Goal: Information Seeking & Learning: Learn about a topic

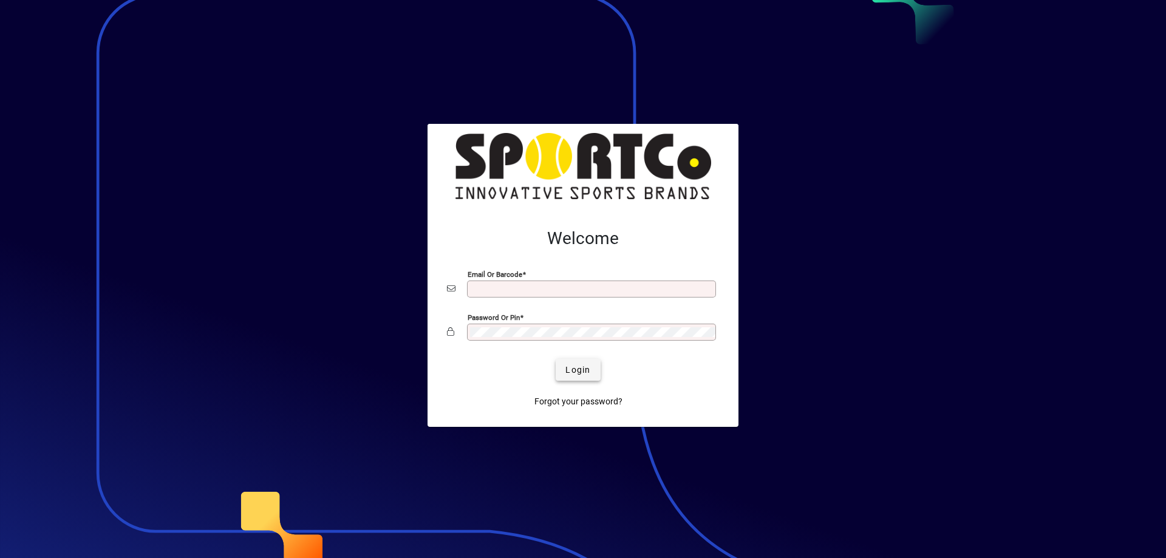
type input "**********"
click at [570, 366] on span "Login" at bounding box center [578, 370] width 25 height 13
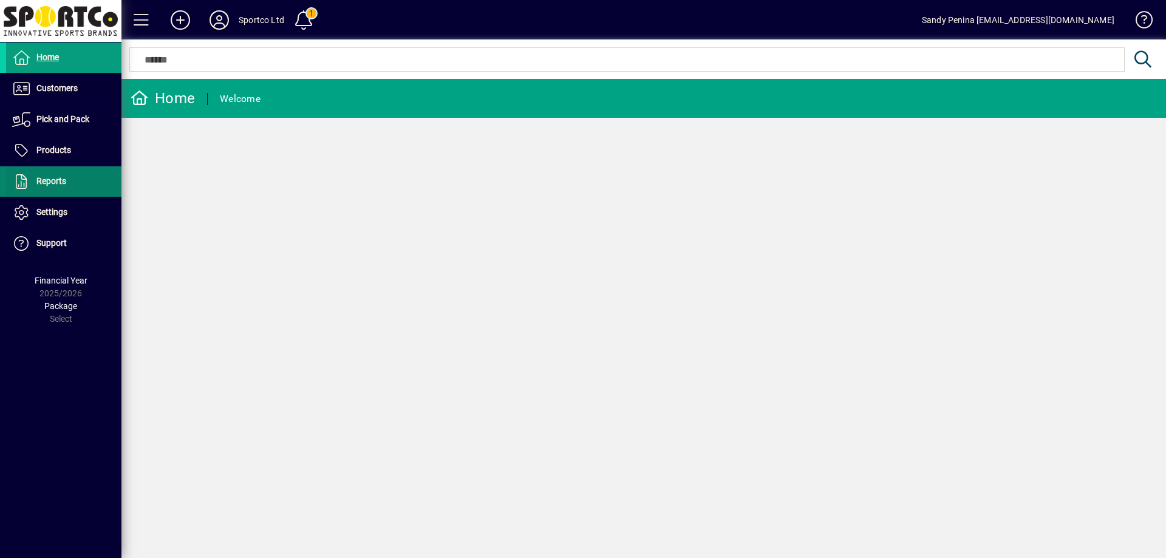
click at [92, 179] on span at bounding box center [63, 181] width 115 height 29
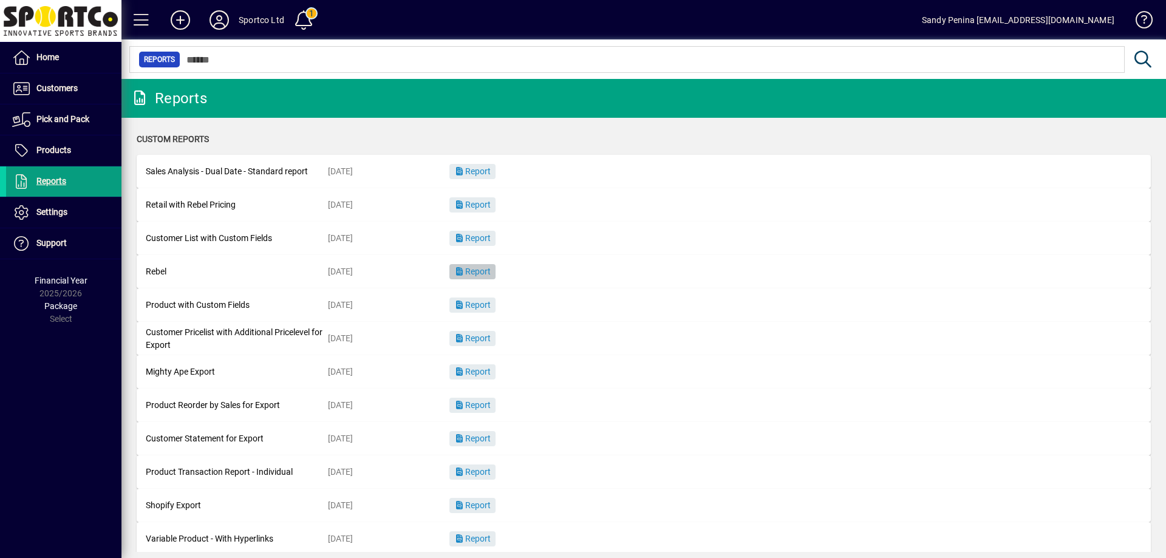
click at [463, 270] on icon "button" at bounding box center [459, 271] width 11 height 9
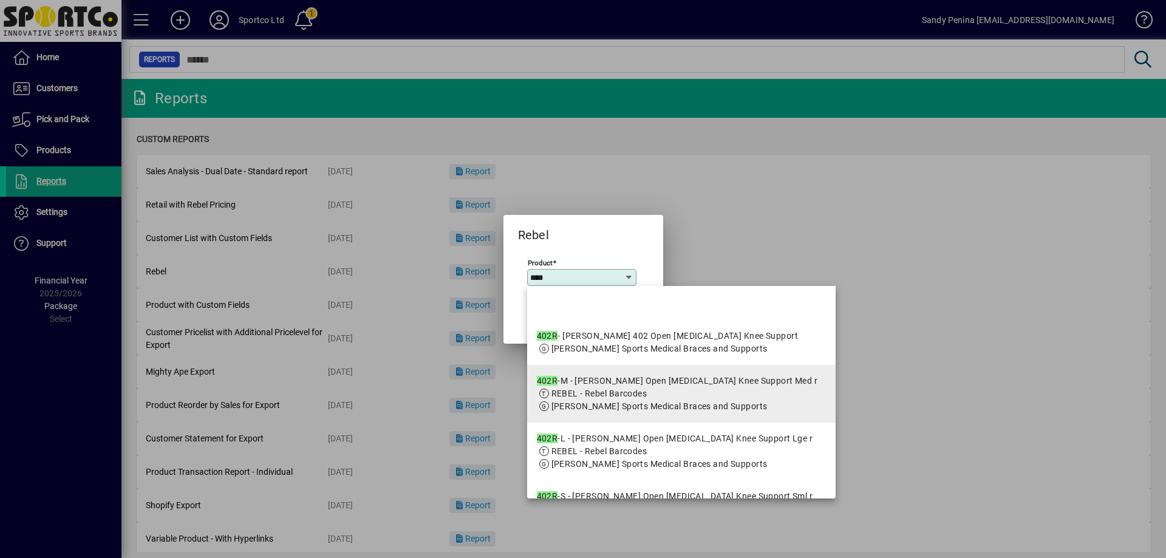
click at [578, 398] on span "REBEL - Rebel Barcodes" at bounding box center [600, 394] width 96 height 10
type input "**********"
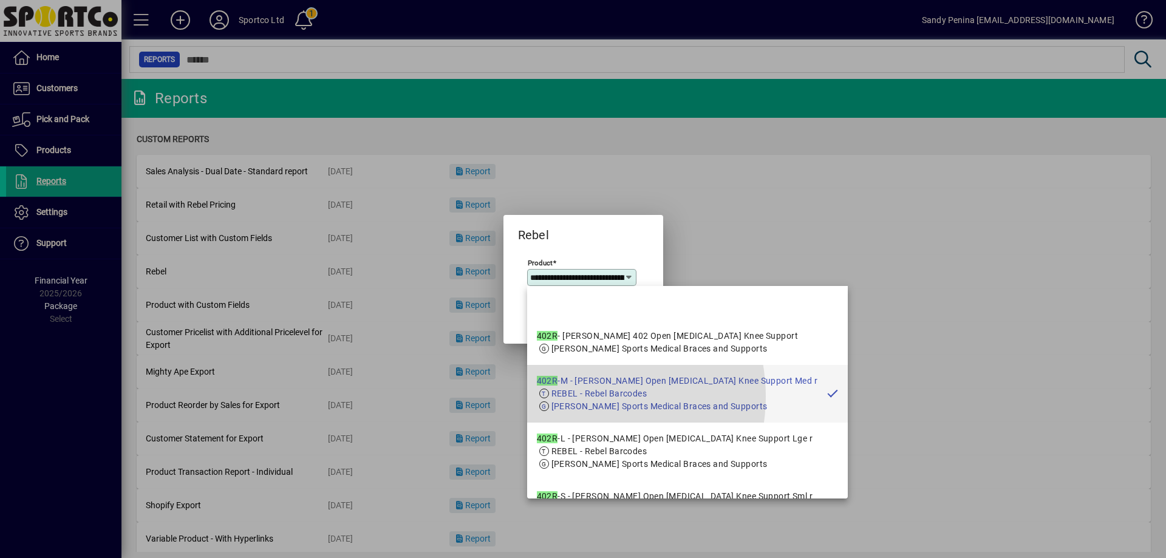
scroll to position [0, 111]
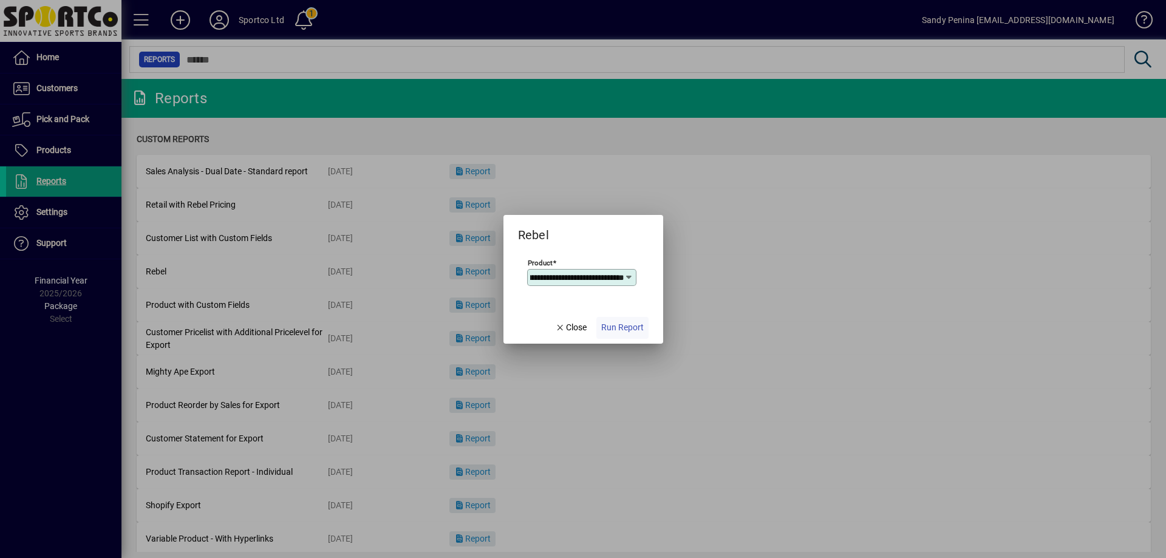
click at [608, 329] on span "Run Report" at bounding box center [622, 327] width 43 height 13
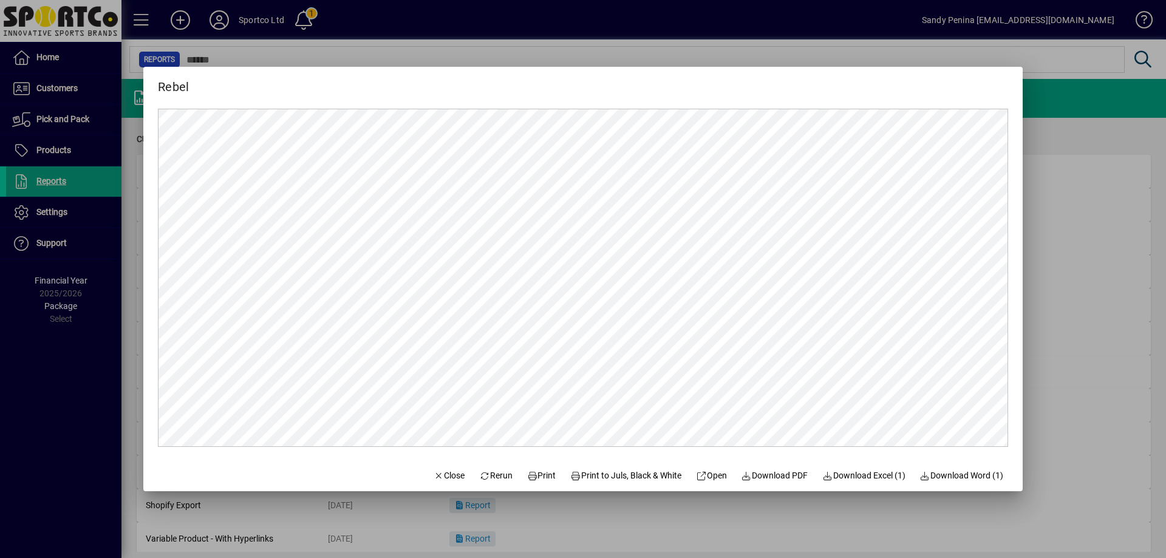
scroll to position [0, 0]
click at [527, 478] on span "Print" at bounding box center [541, 476] width 29 height 13
click at [437, 476] on span "Close" at bounding box center [450, 476] width 32 height 13
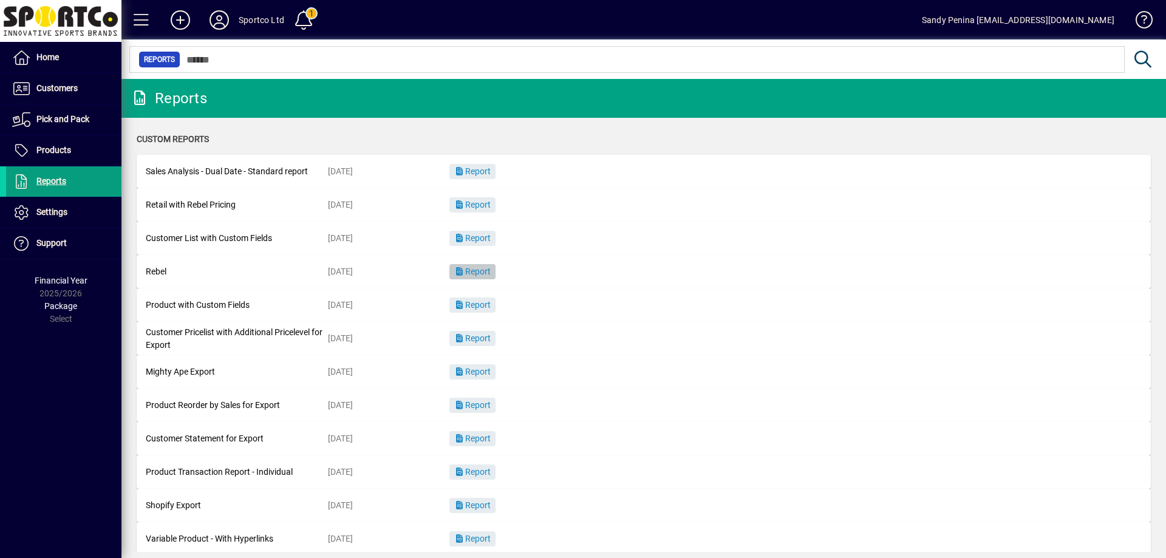
click at [469, 264] on span "button" at bounding box center [472, 272] width 46 height 29
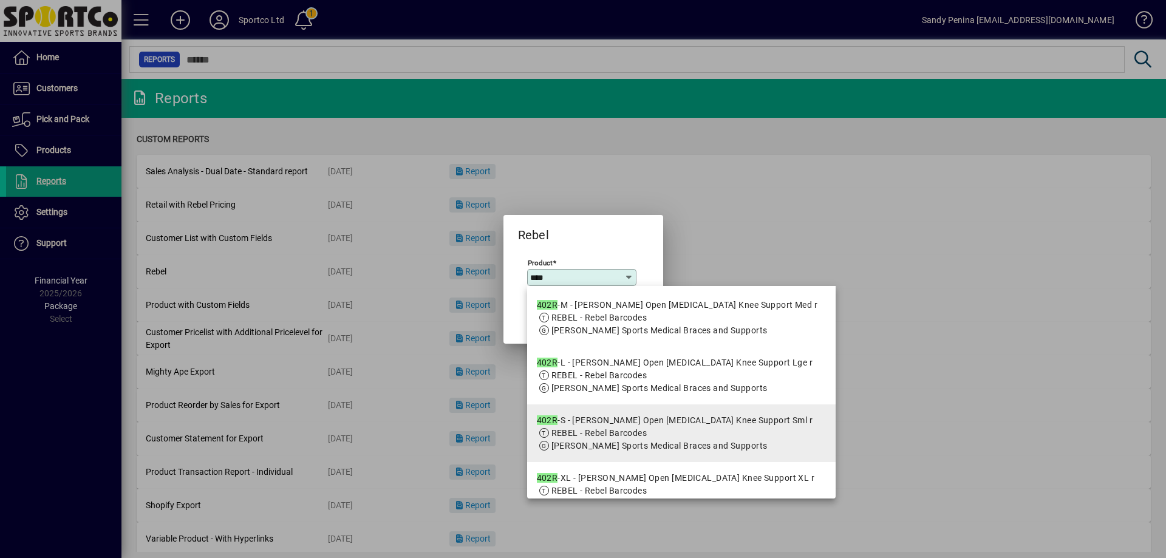
scroll to position [121, 0]
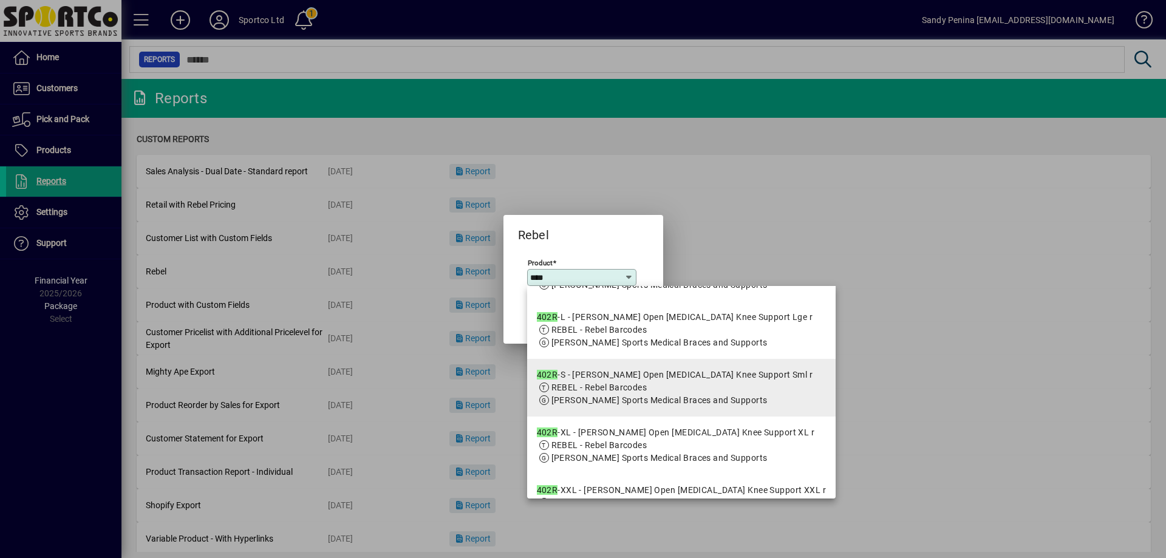
click at [606, 405] on span "[PERSON_NAME] Sports Medical Braces and Supports" at bounding box center [660, 400] width 216 height 10
type input "**********"
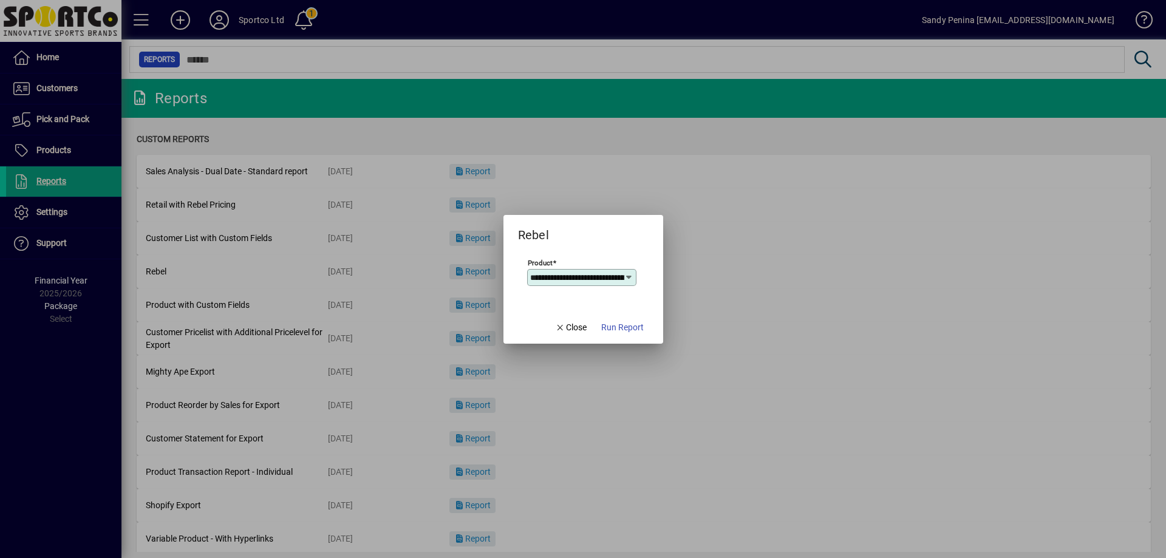
scroll to position [0, 106]
click at [630, 324] on span "Run Report" at bounding box center [622, 327] width 43 height 13
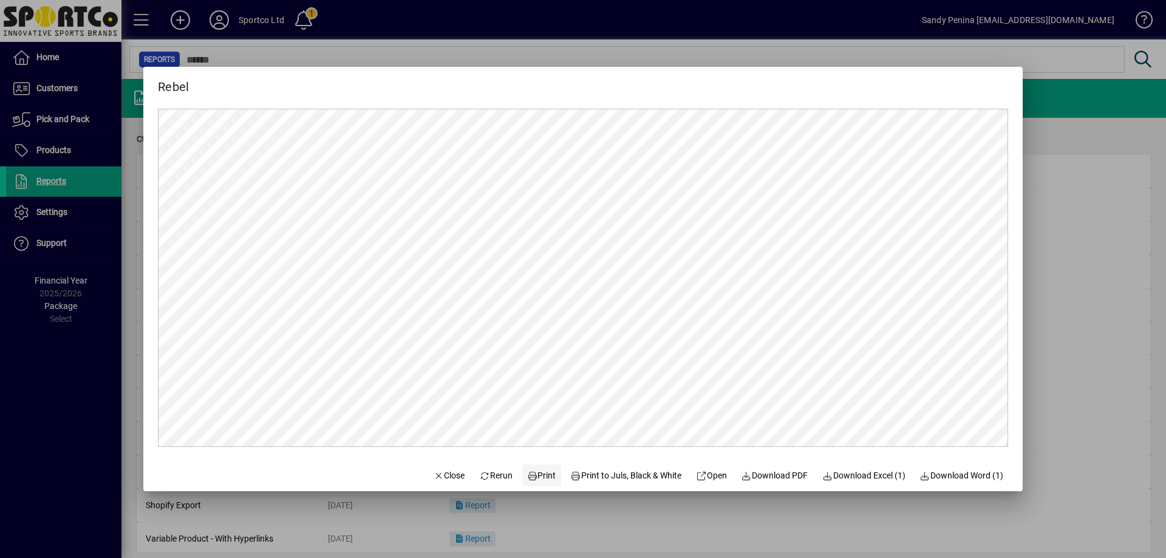
scroll to position [0, 0]
click at [527, 476] on span "Print" at bounding box center [541, 476] width 29 height 13
click at [434, 473] on span "Close" at bounding box center [450, 476] width 32 height 13
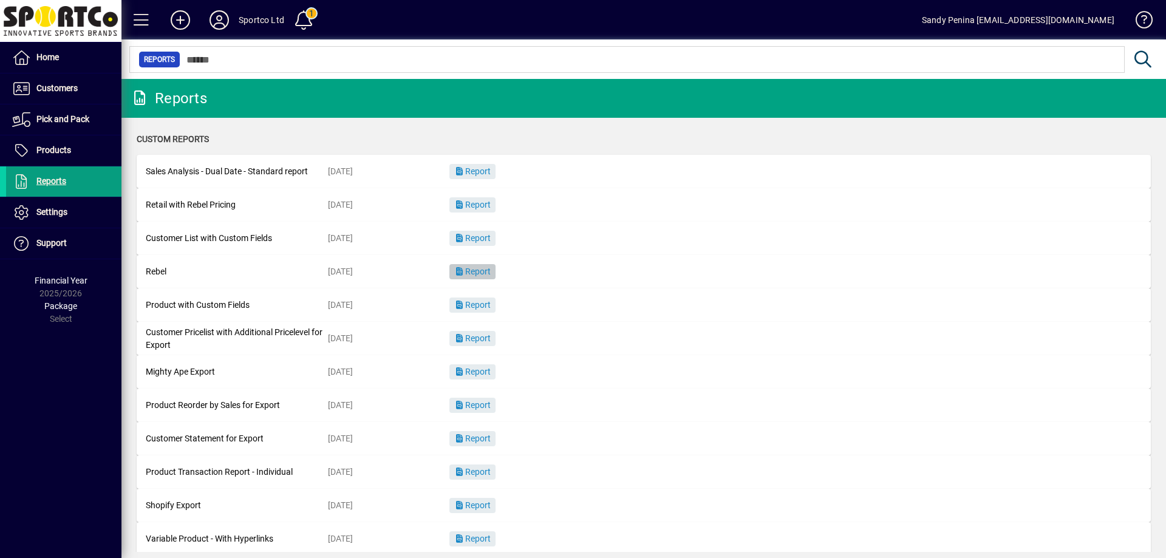
click at [474, 270] on span "Report" at bounding box center [472, 272] width 36 height 10
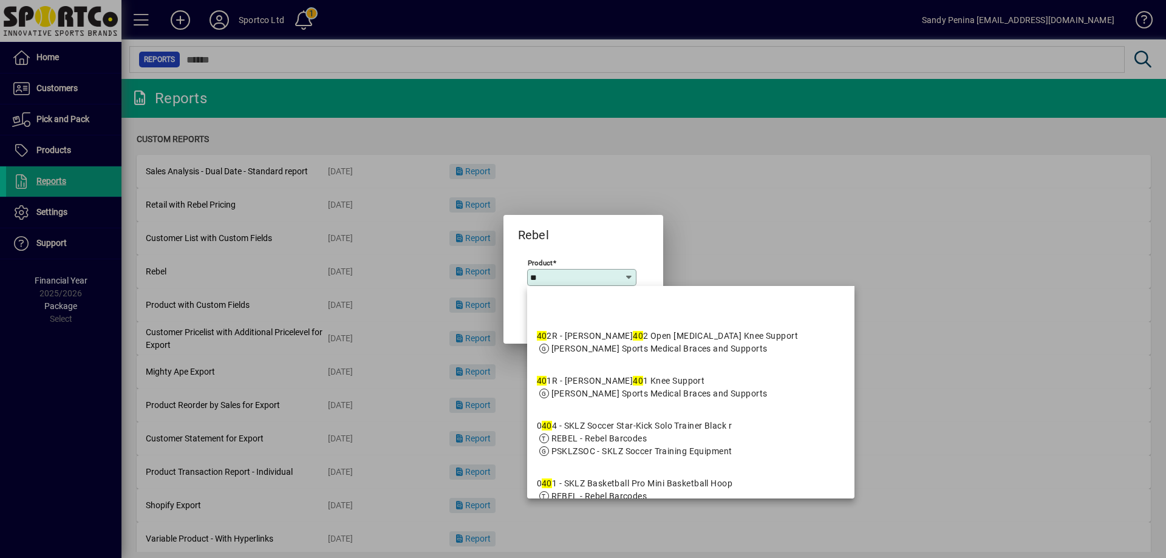
type input "*"
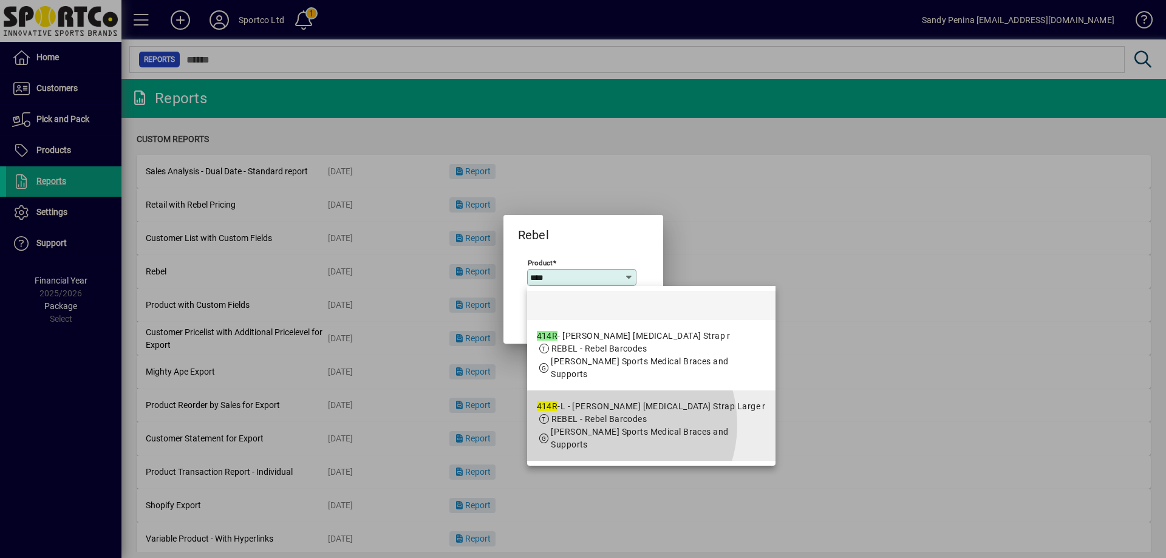
click at [608, 425] on app-search-response-field "REBEL - Rebel Barcodes" at bounding box center [600, 419] width 96 height 13
type input "**********"
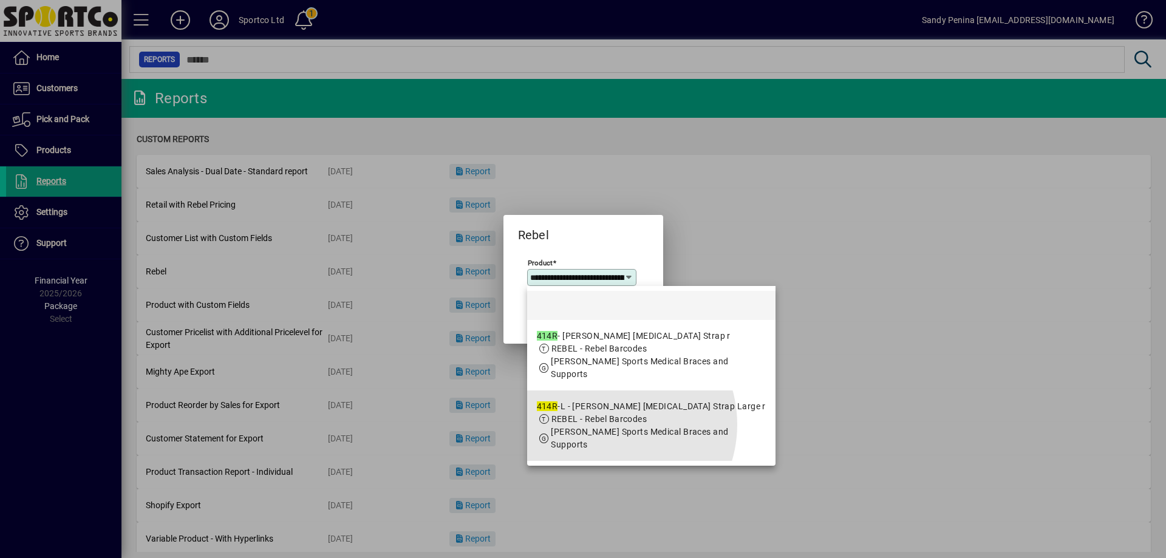
scroll to position [0, 89]
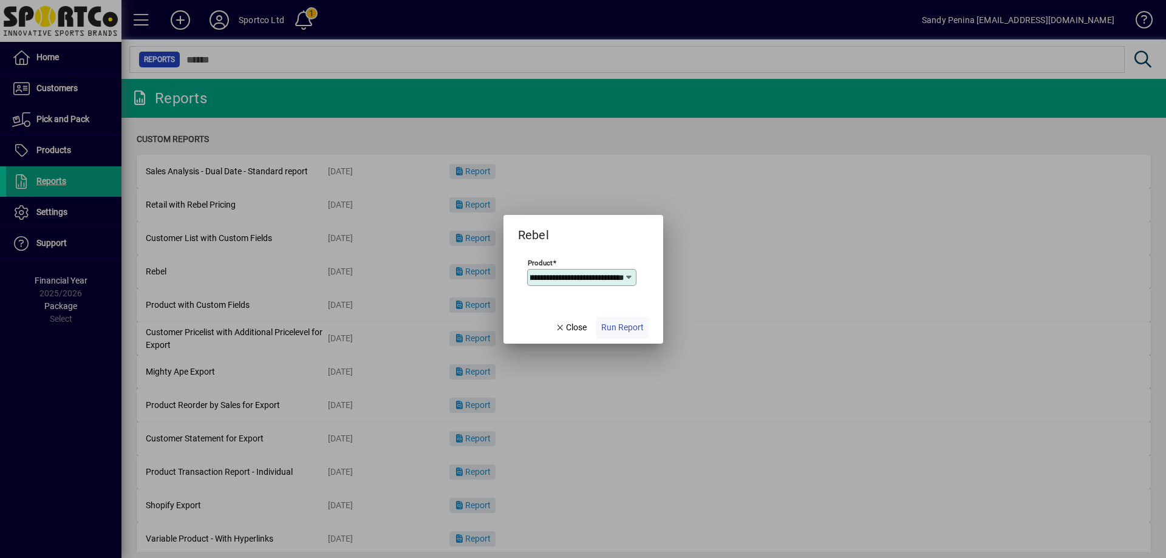
click at [613, 329] on span "Run Report" at bounding box center [622, 327] width 43 height 13
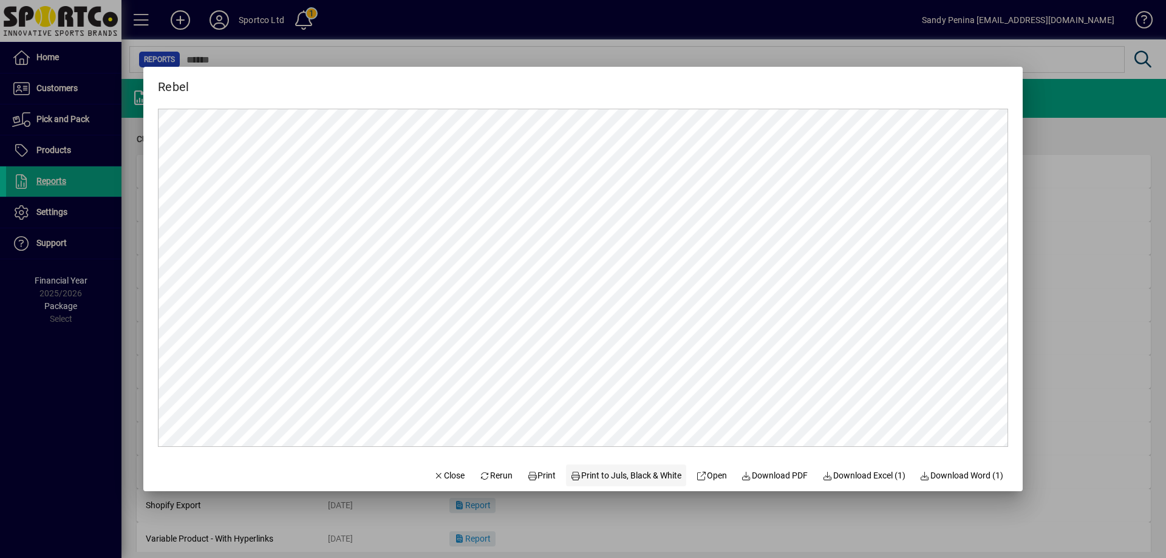
scroll to position [0, 0]
click at [533, 478] on span "Print" at bounding box center [541, 476] width 29 height 13
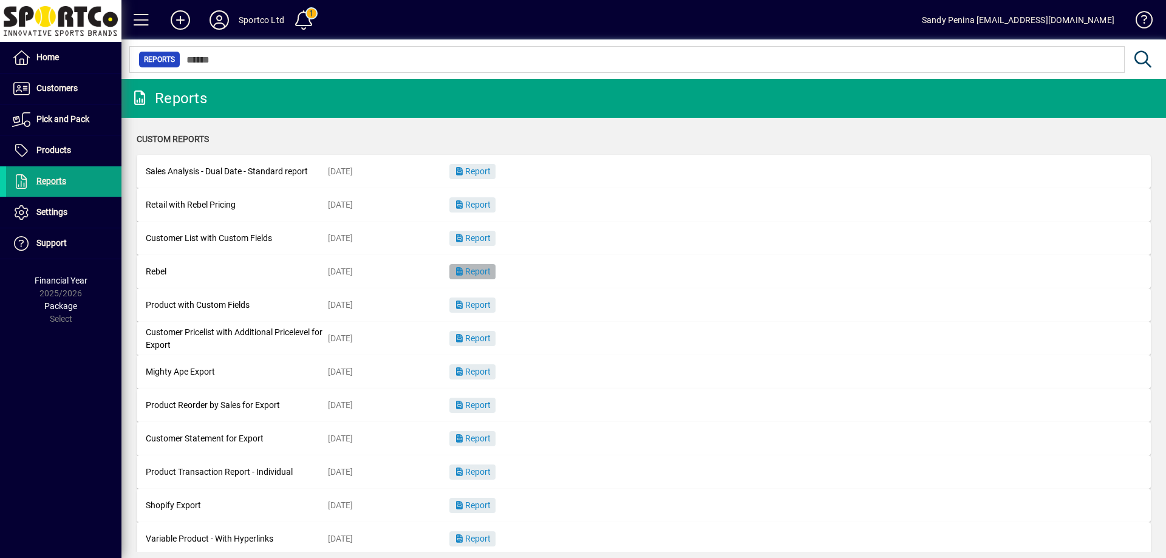
click at [477, 267] on span "Report" at bounding box center [472, 272] width 36 height 10
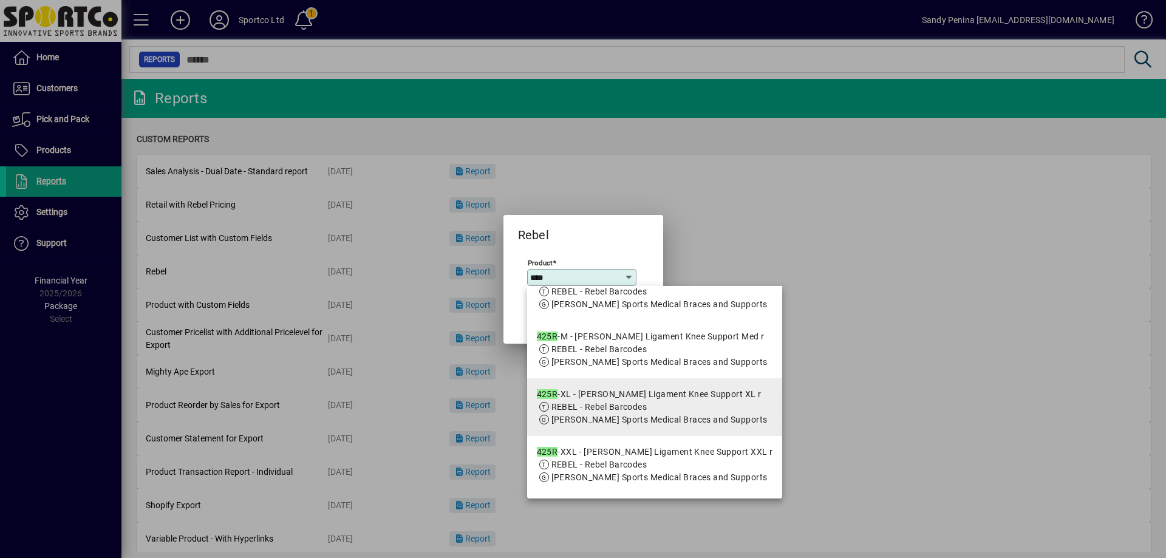
scroll to position [182, 0]
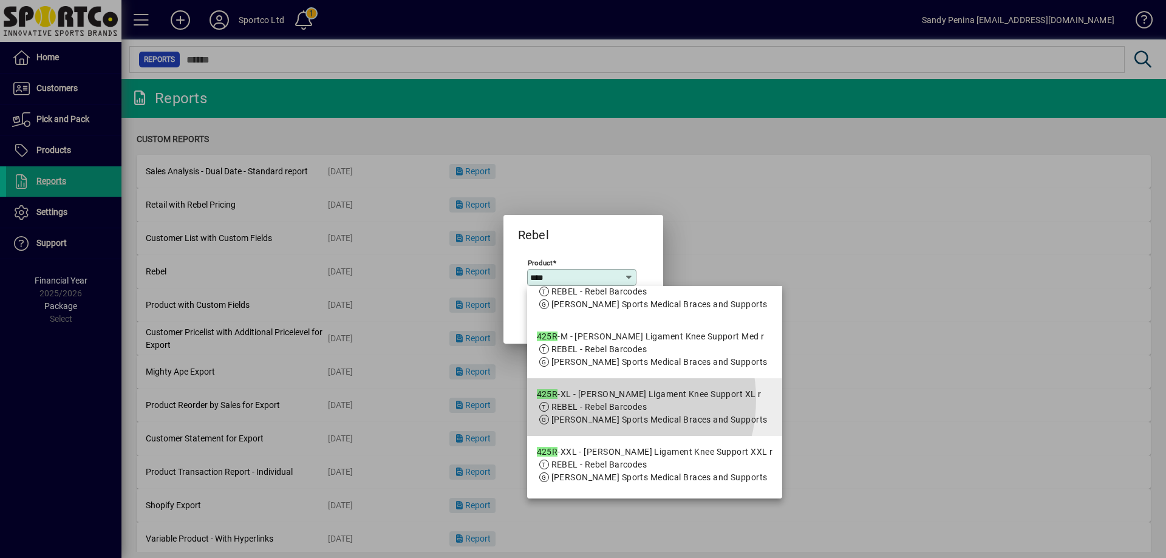
click at [597, 401] on div "425R -XL - [PERSON_NAME] Ligament Knee Support XL r" at bounding box center [652, 394] width 231 height 13
type input "**********"
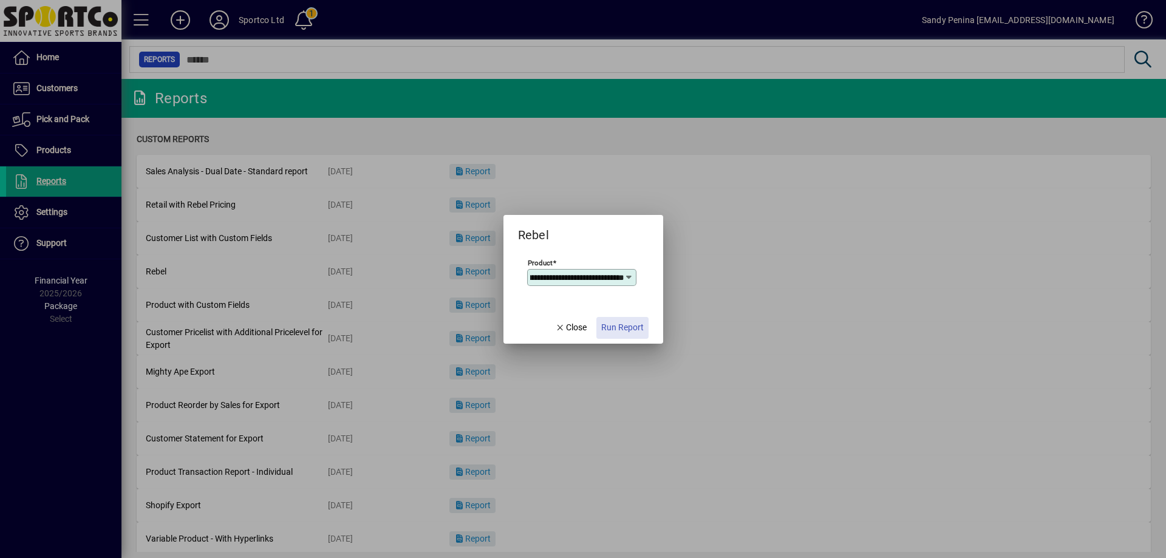
click at [625, 323] on span "Run Report" at bounding box center [622, 327] width 43 height 13
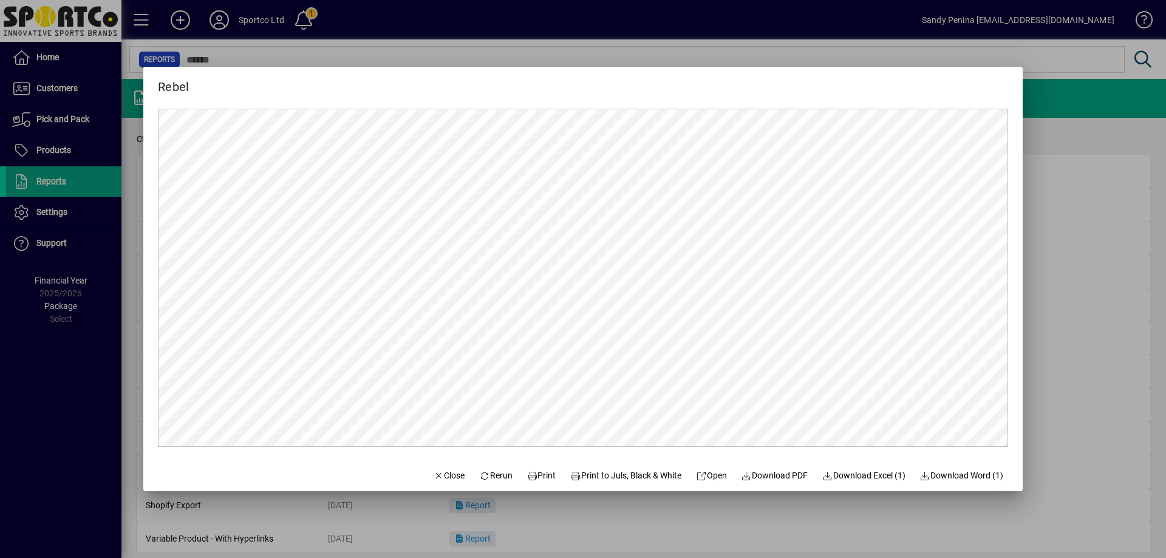
scroll to position [0, 0]
click at [538, 477] on span "Print" at bounding box center [541, 476] width 29 height 13
click at [452, 470] on span "button" at bounding box center [449, 475] width 41 height 29
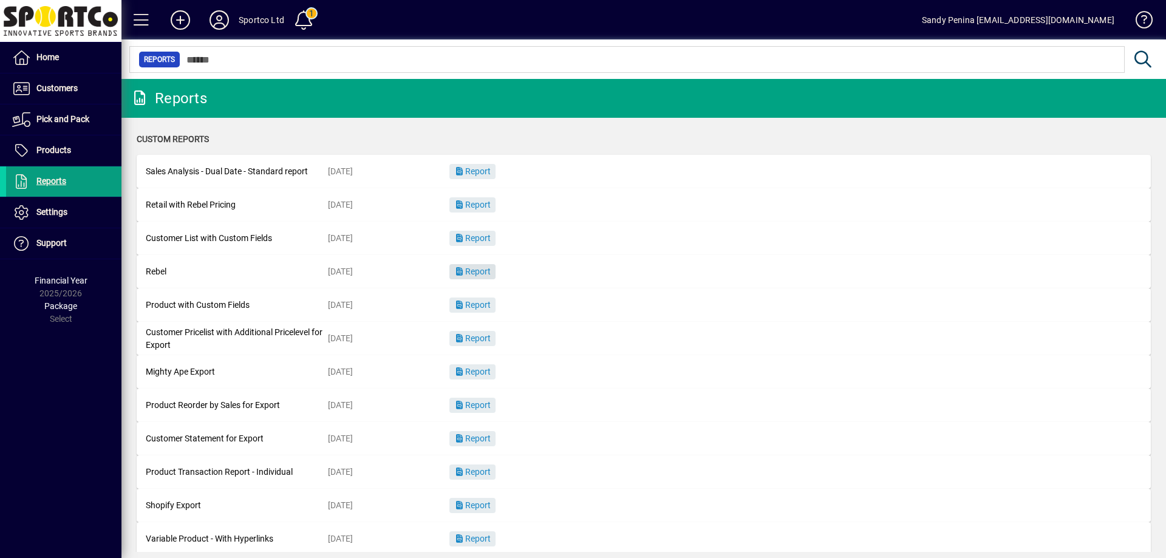
click at [478, 272] on span "Report" at bounding box center [472, 272] width 36 height 10
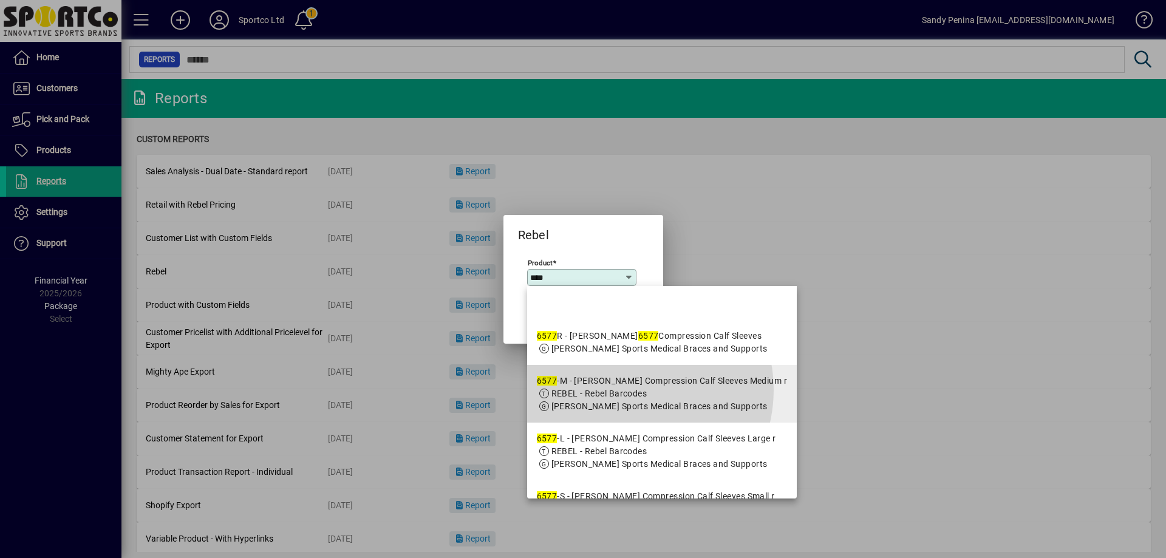
click at [624, 398] on span "REBEL - Rebel Barcodes" at bounding box center [600, 394] width 96 height 10
type input "**********"
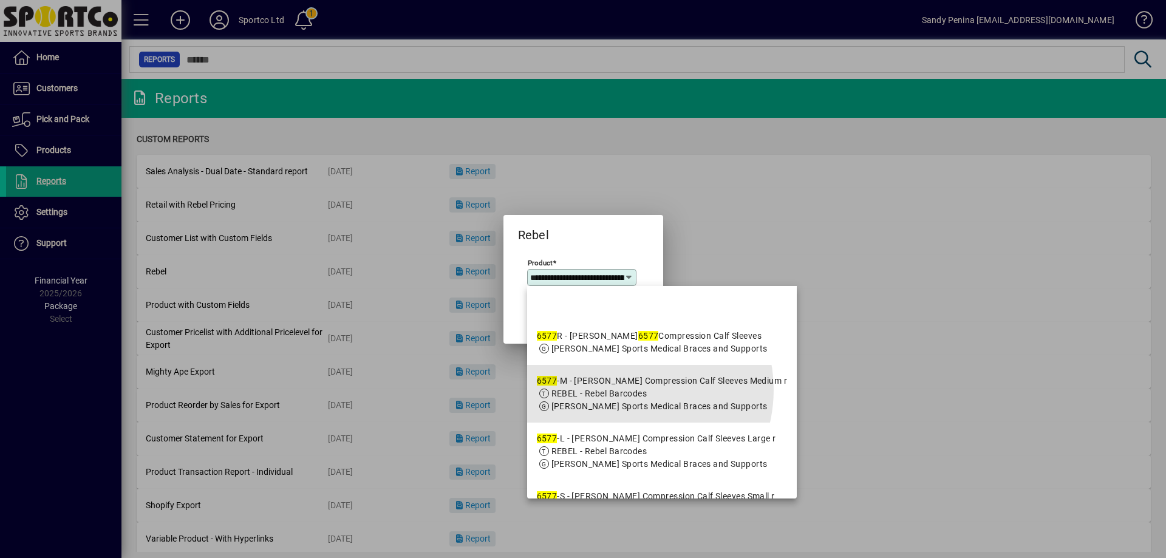
scroll to position [0, 122]
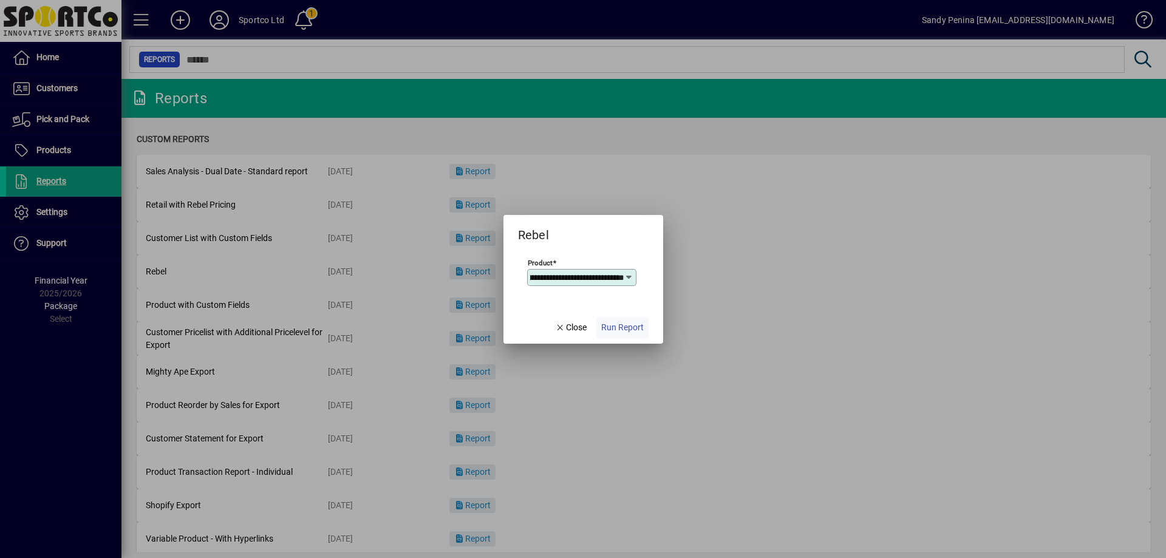
click at [622, 330] on span "Run Report" at bounding box center [622, 327] width 43 height 13
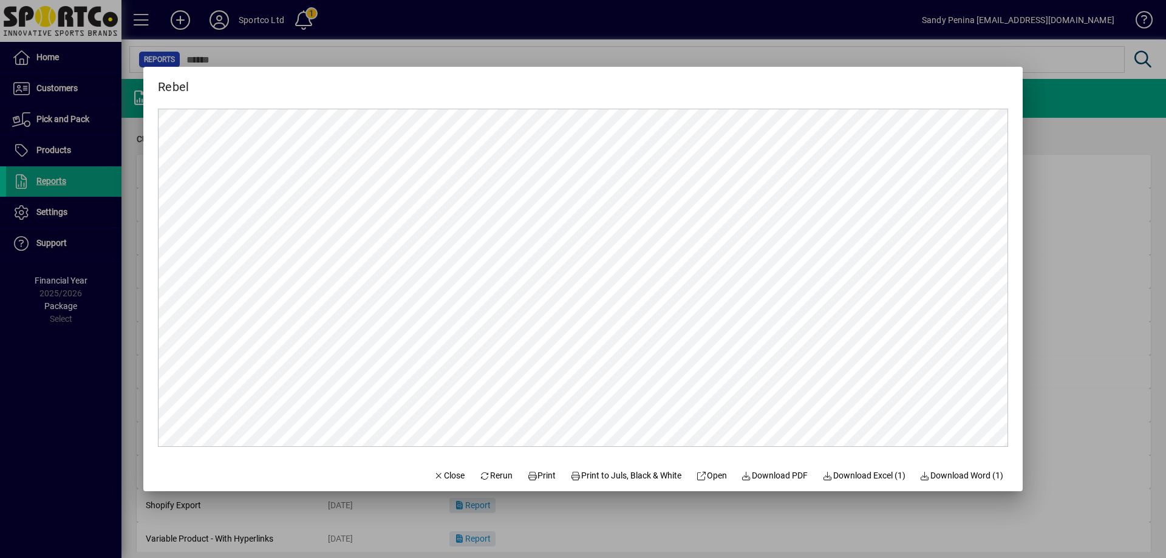
scroll to position [0, 0]
click at [540, 470] on span "Print" at bounding box center [541, 476] width 29 height 13
click at [440, 488] on span "button" at bounding box center [449, 475] width 41 height 29
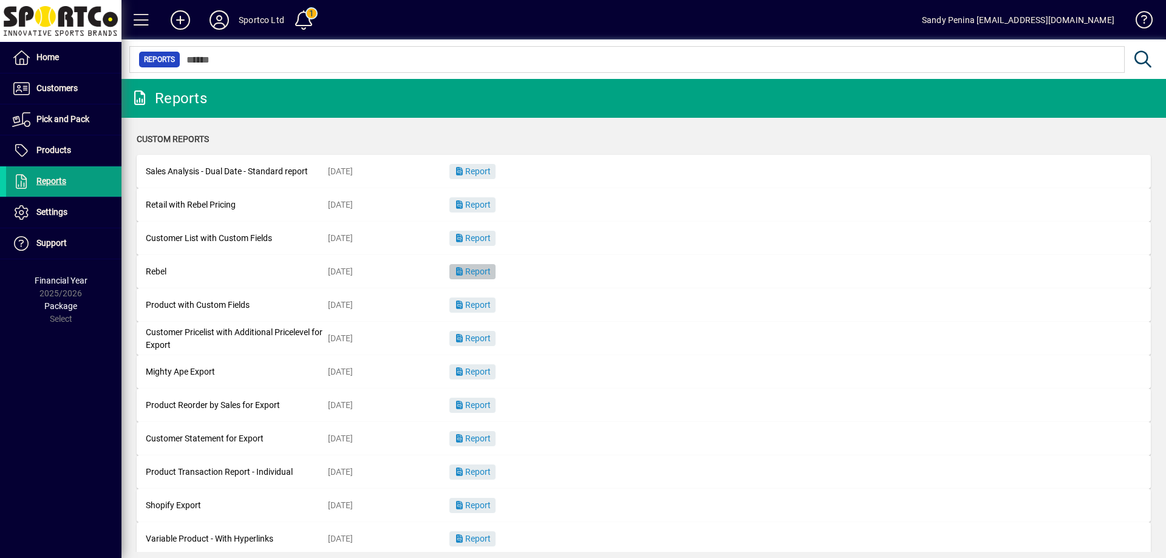
click at [487, 258] on span "button" at bounding box center [472, 272] width 46 height 29
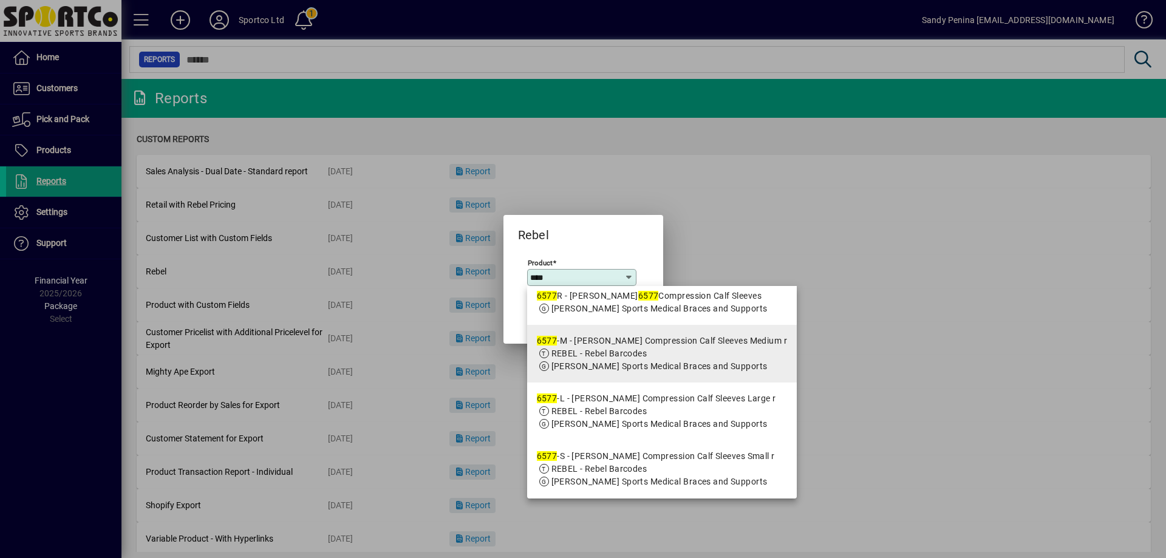
scroll to position [61, 0]
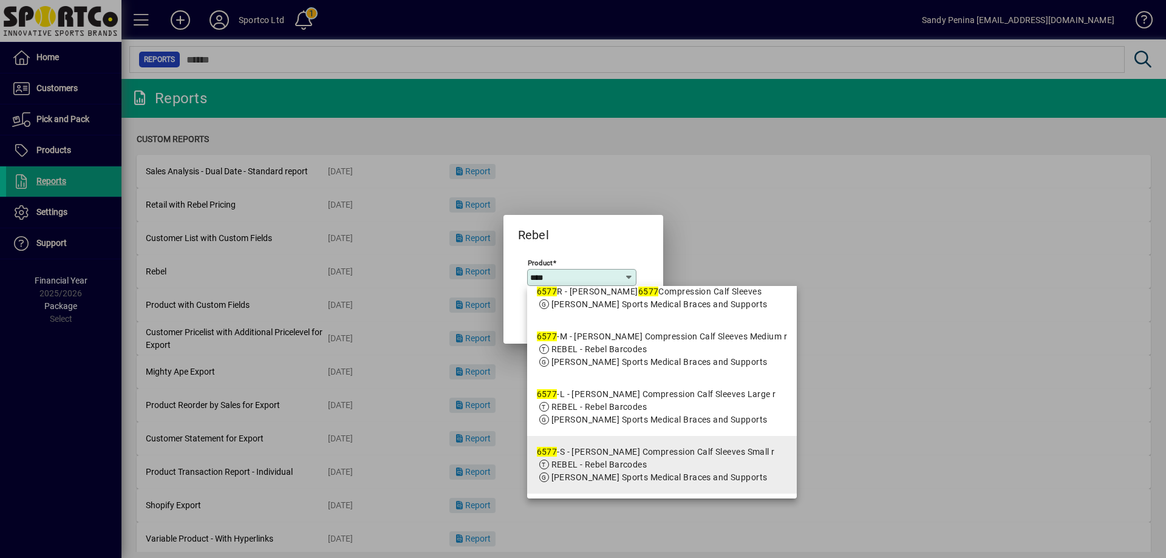
click at [648, 459] on div "6577 -S - [PERSON_NAME] Compression Calf Sleeves Small r" at bounding box center [656, 452] width 238 height 13
type input "**********"
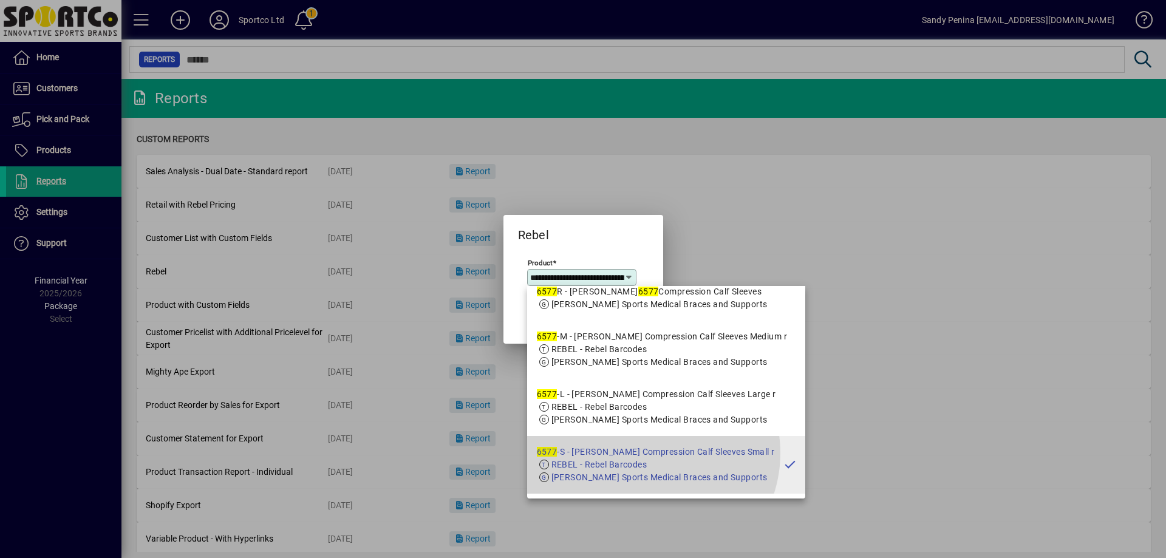
scroll to position [0, 111]
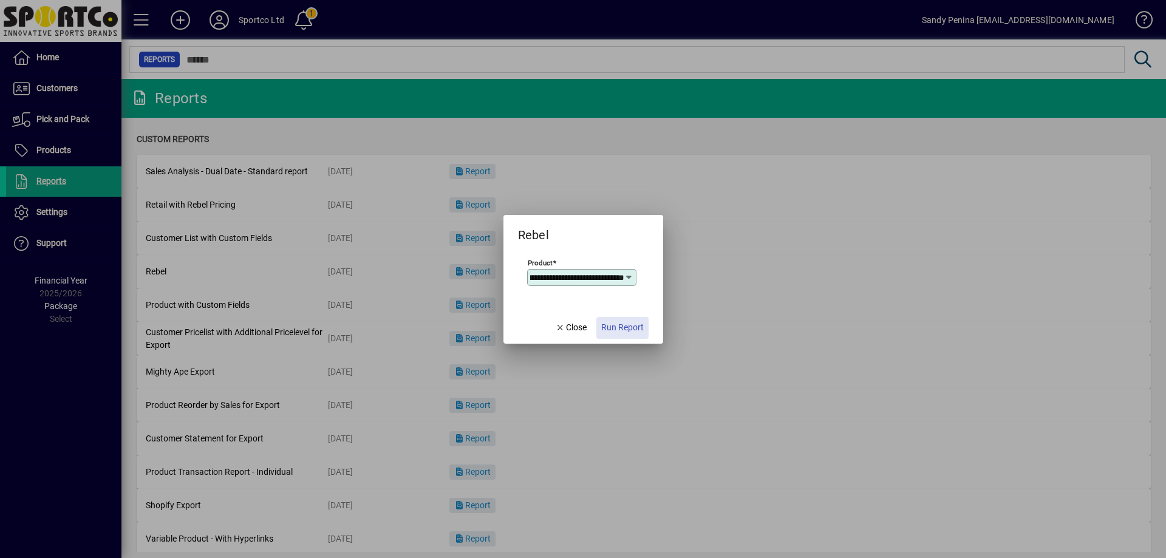
click at [641, 328] on span "Run Report" at bounding box center [622, 327] width 43 height 13
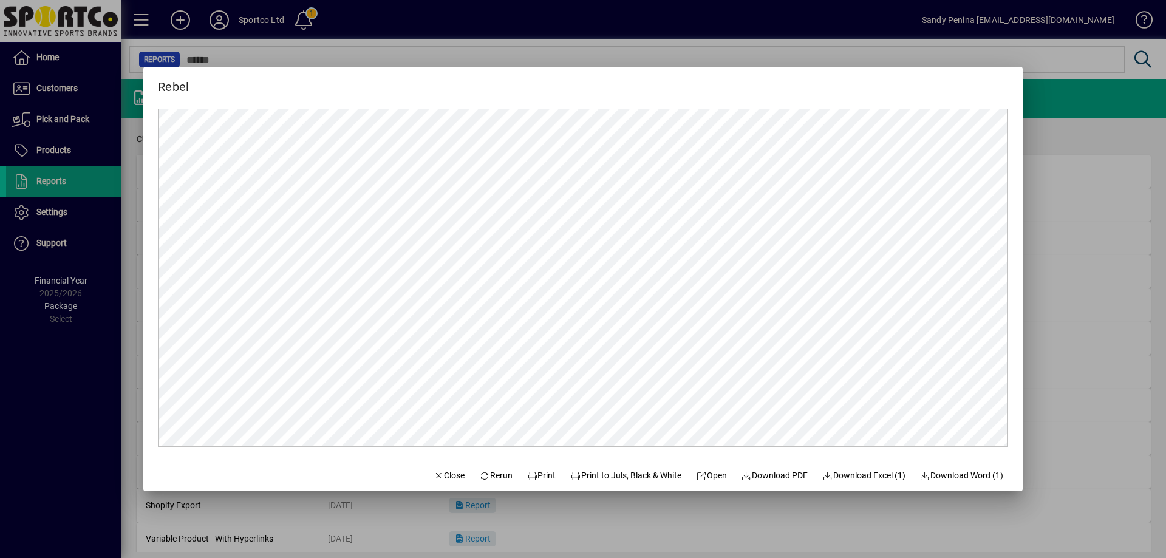
scroll to position [0, 0]
click at [533, 477] on span "Print" at bounding box center [541, 476] width 29 height 13
click at [443, 472] on span "Close" at bounding box center [450, 476] width 32 height 13
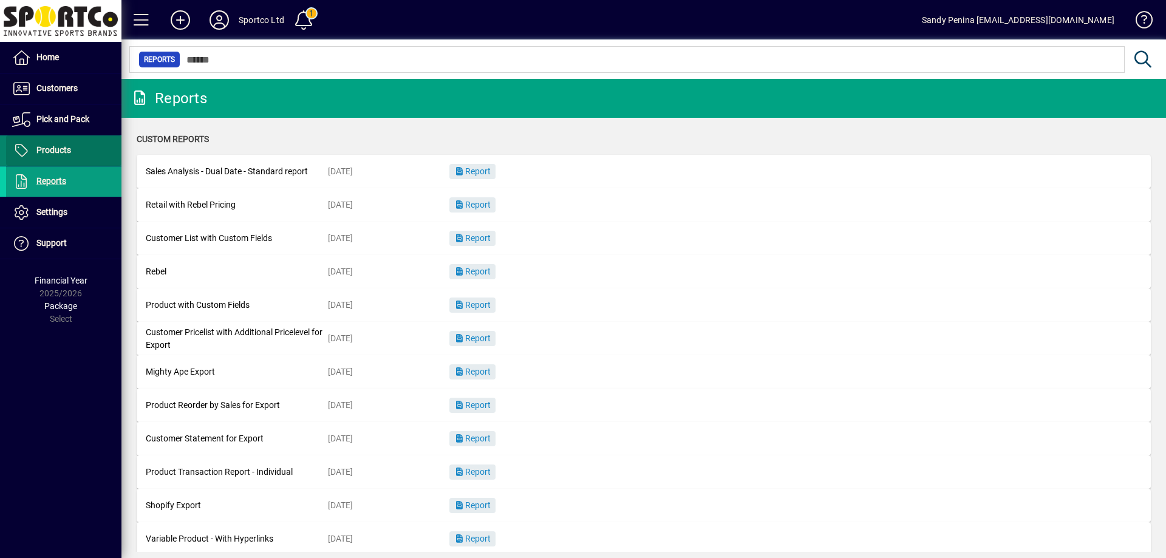
click at [87, 149] on span at bounding box center [63, 150] width 115 height 29
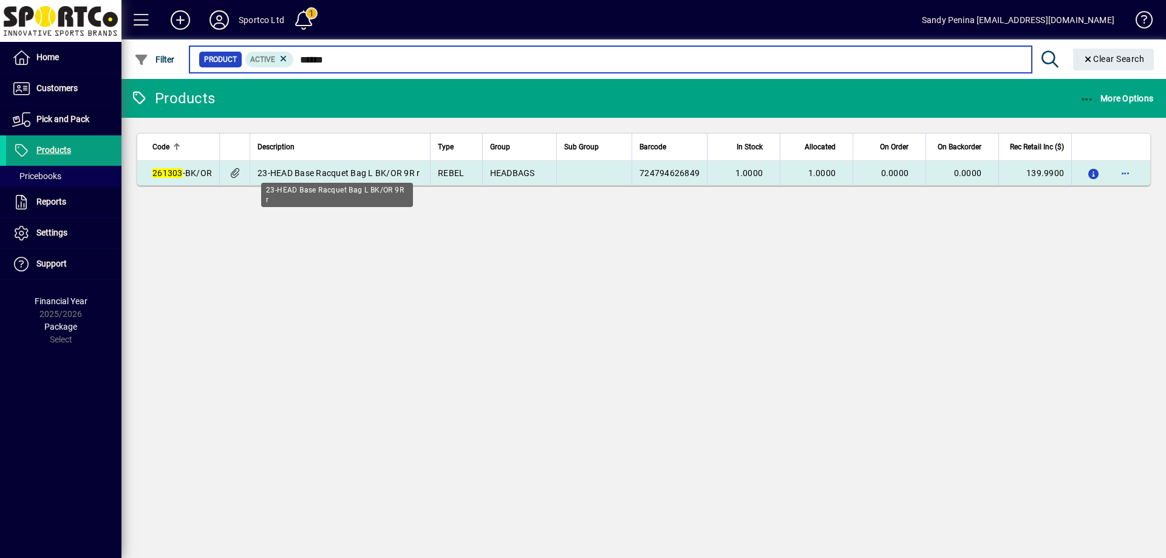
type input "******"
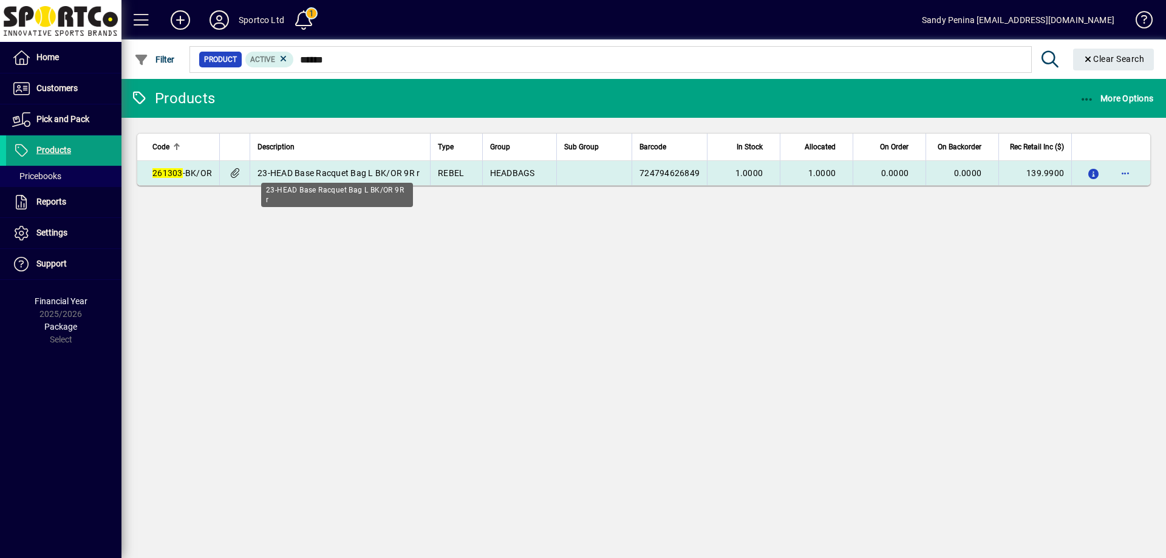
click at [282, 174] on span "23-HEAD Base Racquet Bag L BK/OR 9R r" at bounding box center [339, 173] width 162 height 10
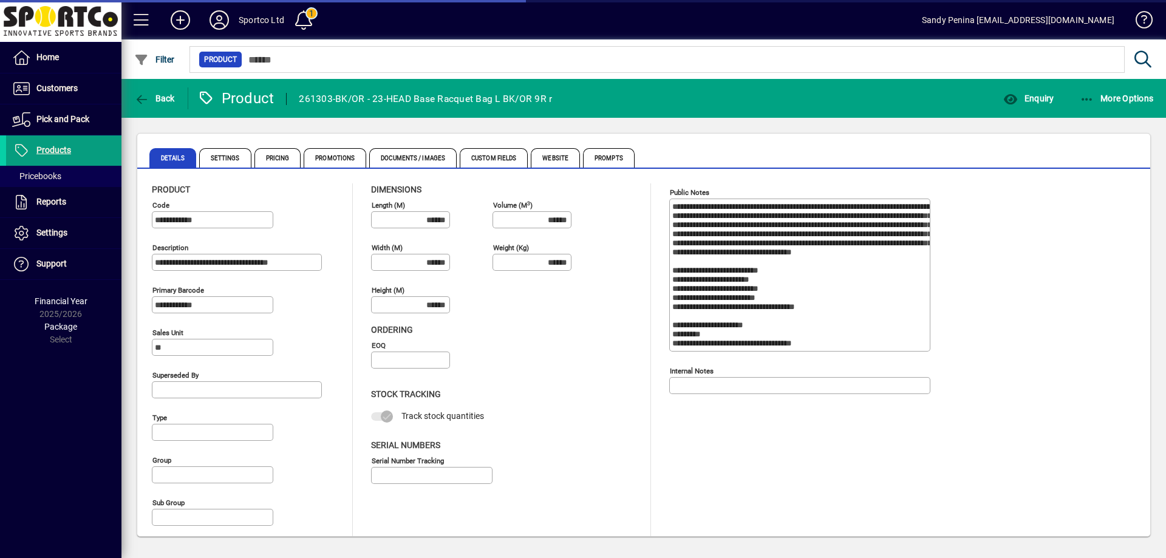
type input "**********"
type input "****"
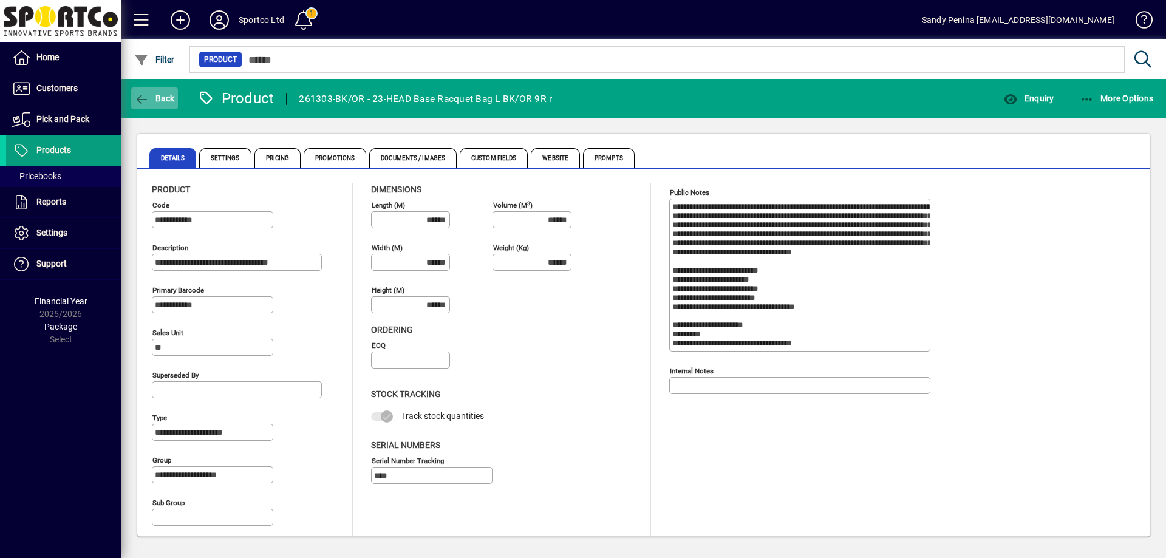
click at [155, 86] on span "button" at bounding box center [154, 98] width 47 height 29
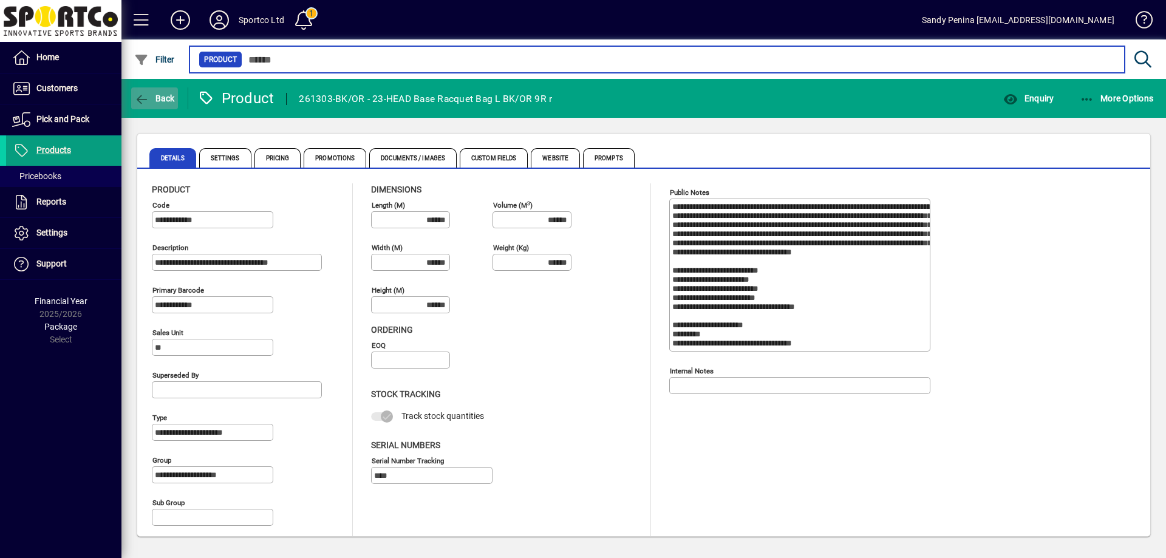
type input "******"
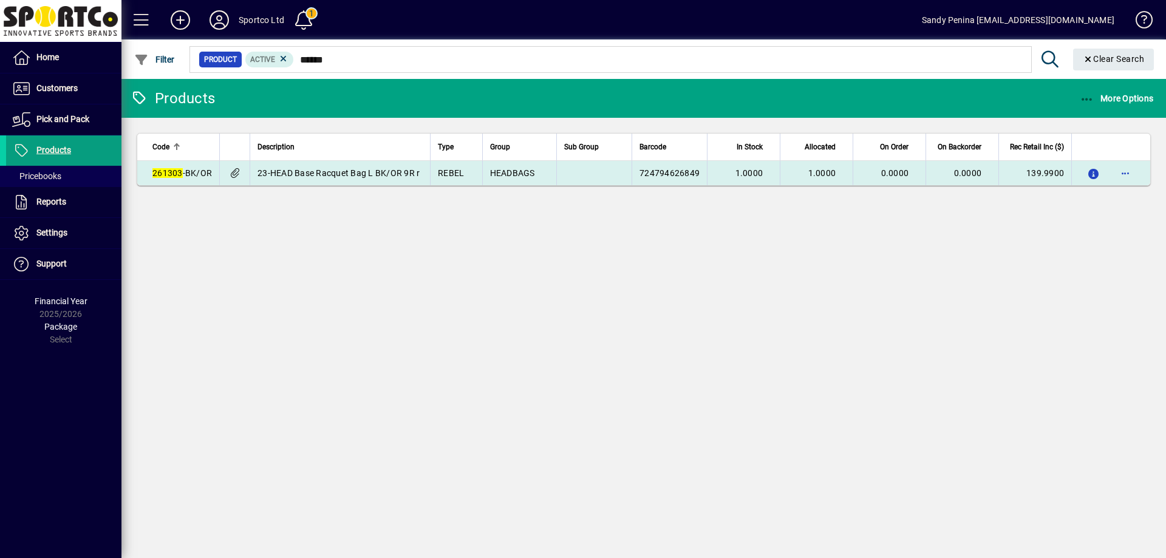
click at [784, 173] on td "1.0000" at bounding box center [816, 173] width 73 height 24
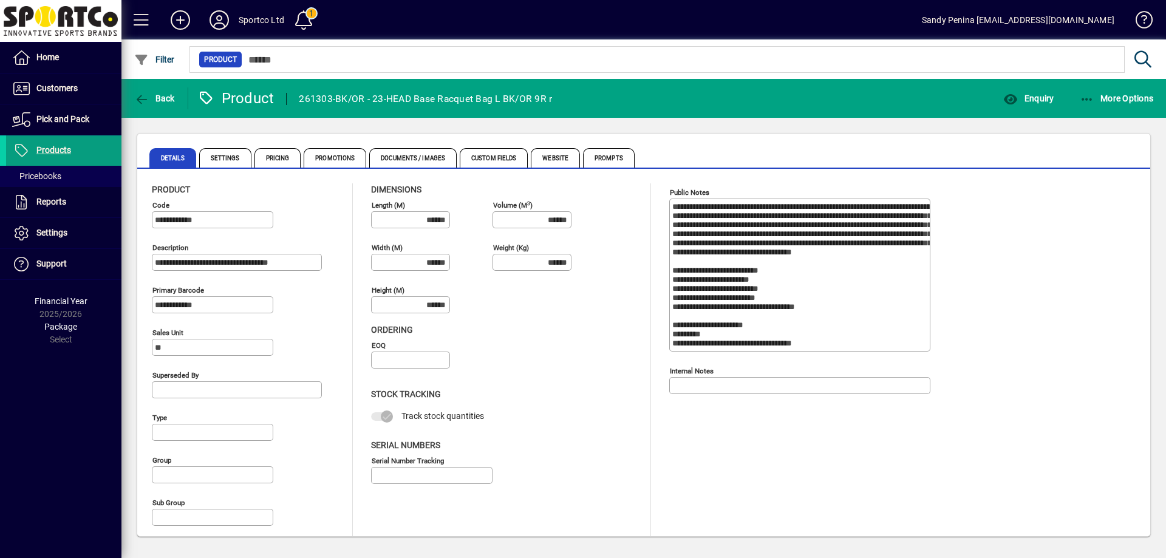
type input "**********"
type input "****"
click at [1079, 95] on span "button" at bounding box center [1117, 98] width 80 height 29
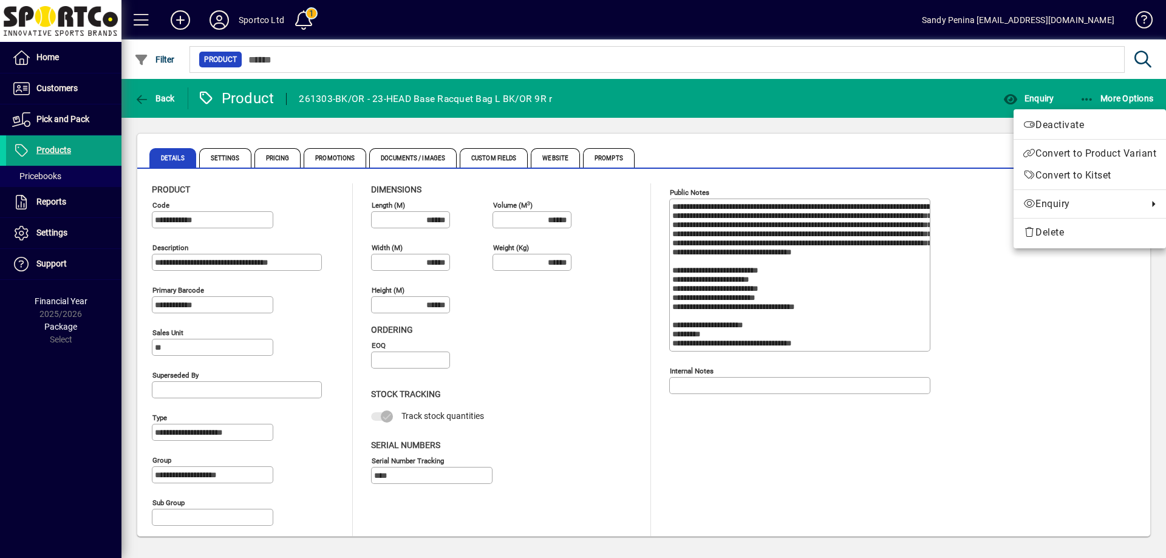
click at [1035, 97] on div at bounding box center [583, 279] width 1166 height 558
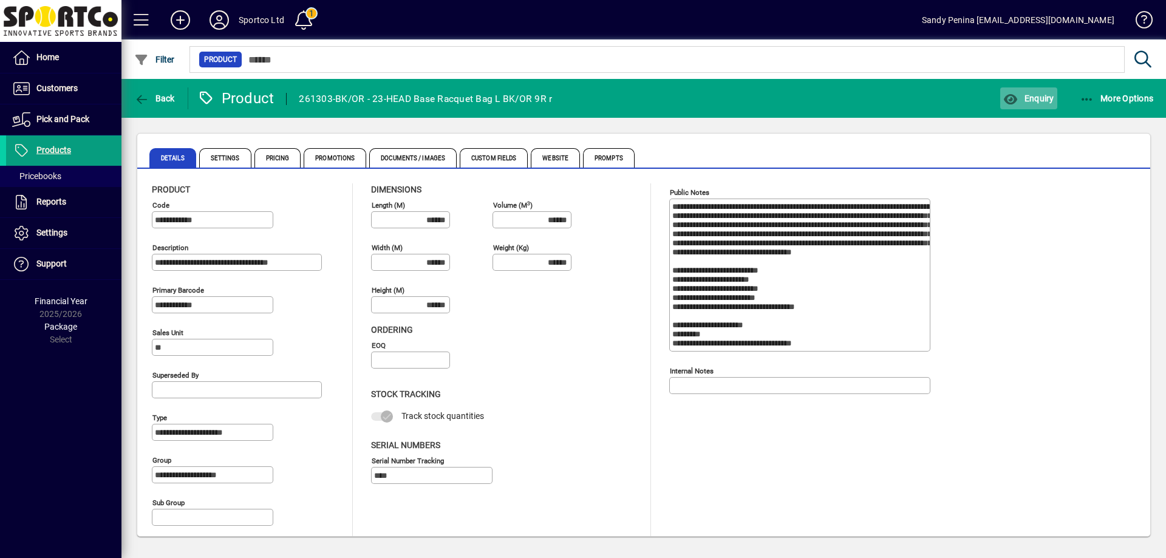
click at [1016, 98] on icon "button" at bounding box center [1010, 100] width 15 height 12
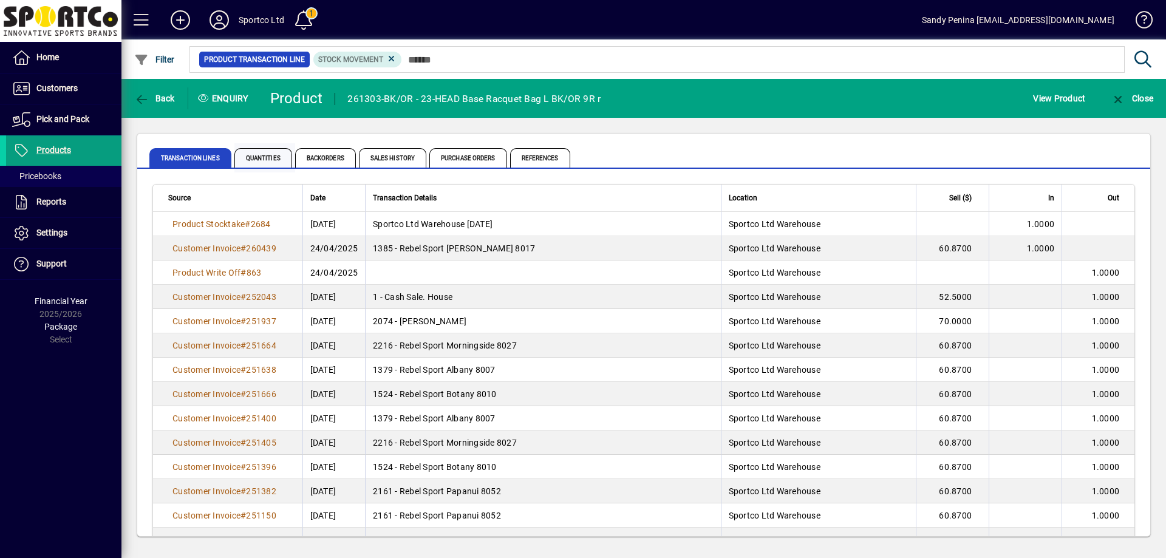
click at [270, 151] on span "Quantities" at bounding box center [263, 157] width 58 height 19
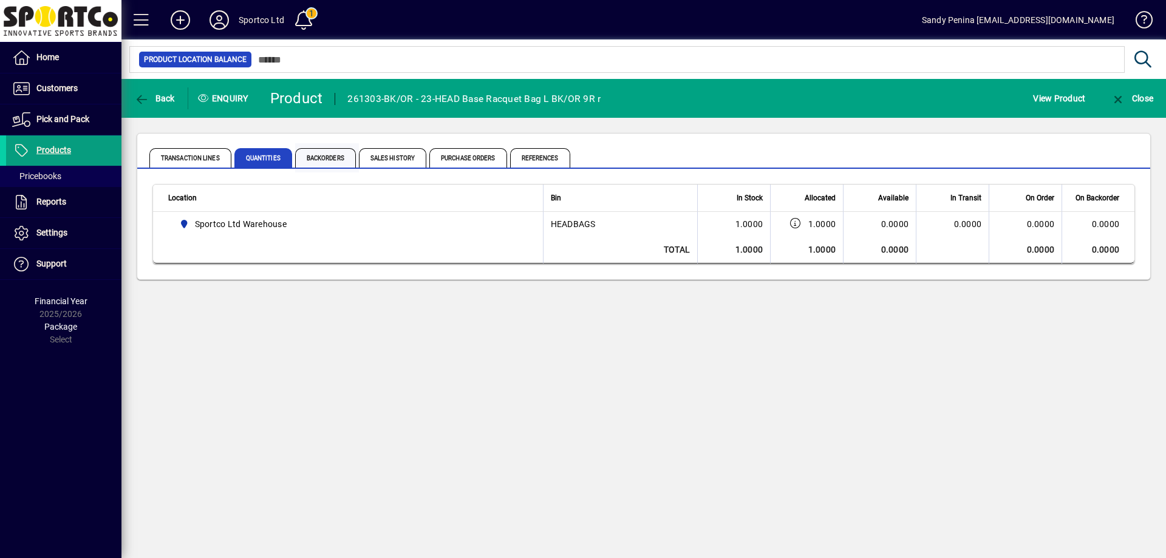
click at [330, 160] on span "Backorders" at bounding box center [325, 157] width 61 height 19
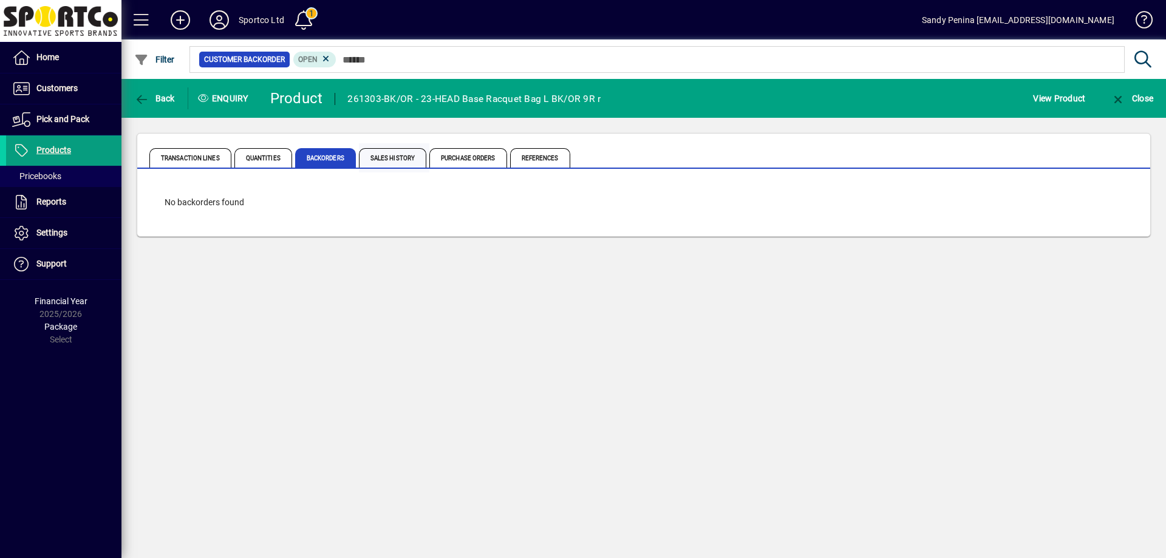
click at [400, 163] on span "Sales History" at bounding box center [392, 157] width 67 height 19
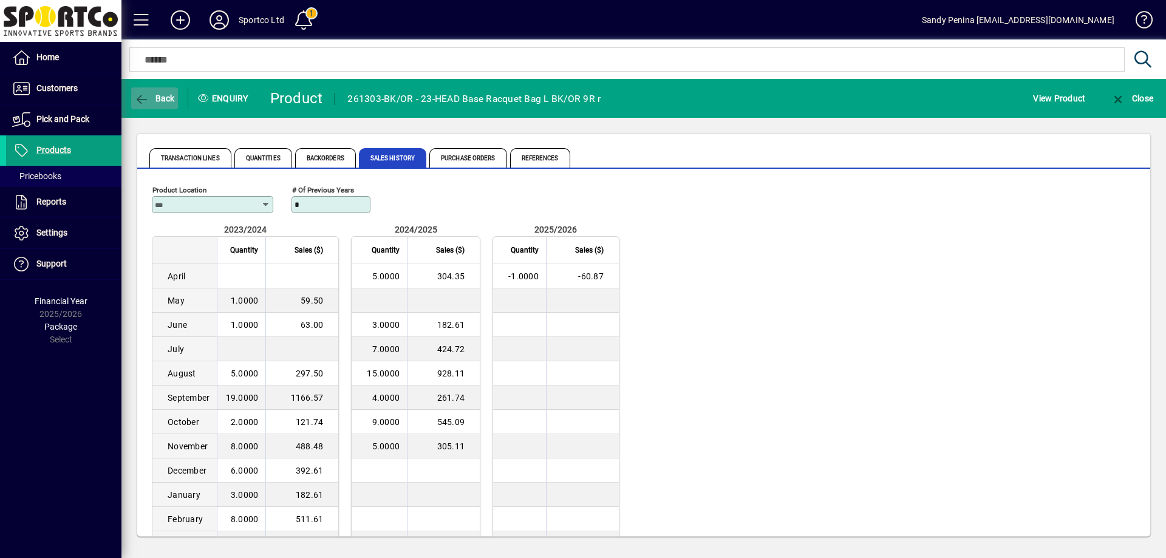
click at [152, 90] on span "button" at bounding box center [154, 98] width 47 height 29
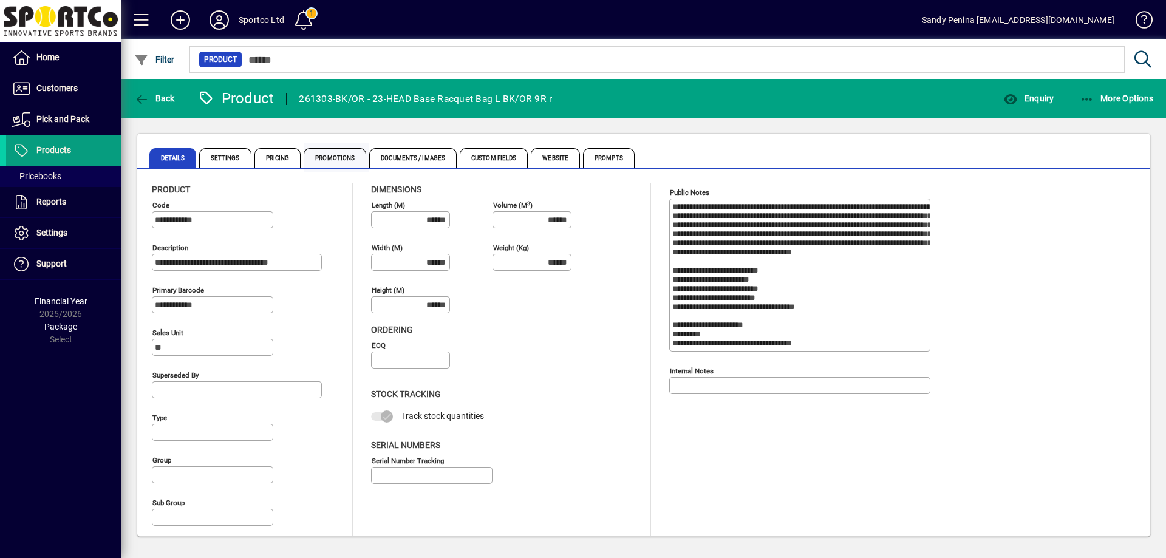
type input "**********"
type input "****"
click at [427, 157] on span "Documents / Images" at bounding box center [412, 157] width 87 height 19
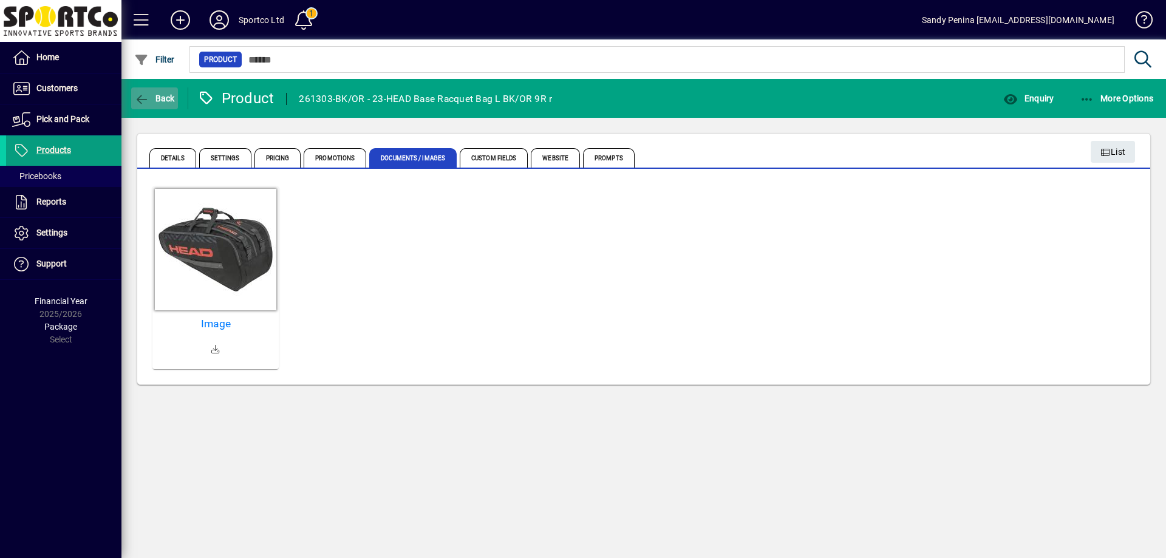
click at [166, 104] on span "button" at bounding box center [154, 98] width 47 height 29
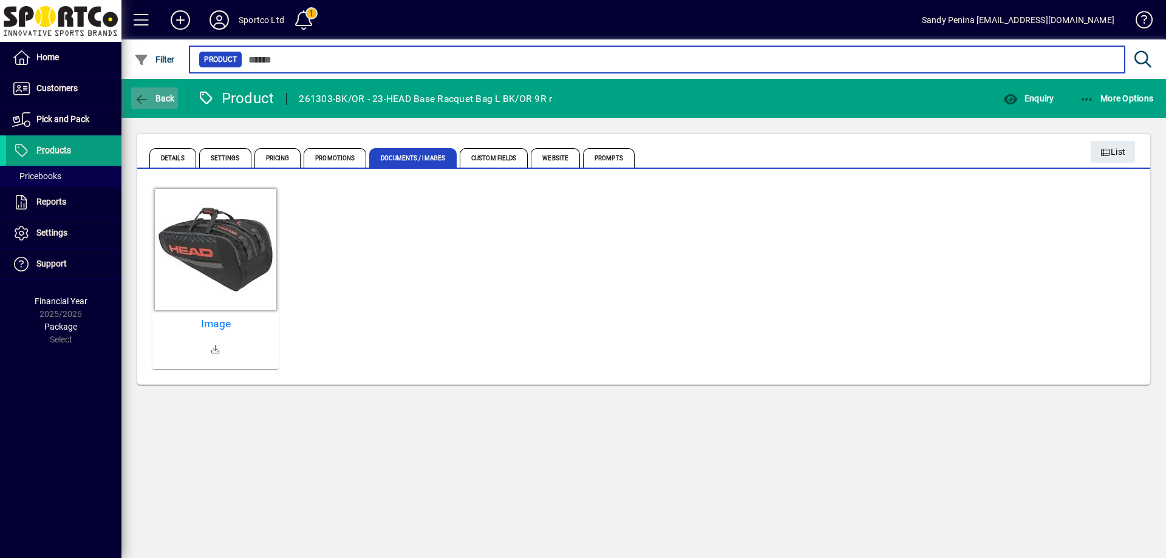
type input "******"
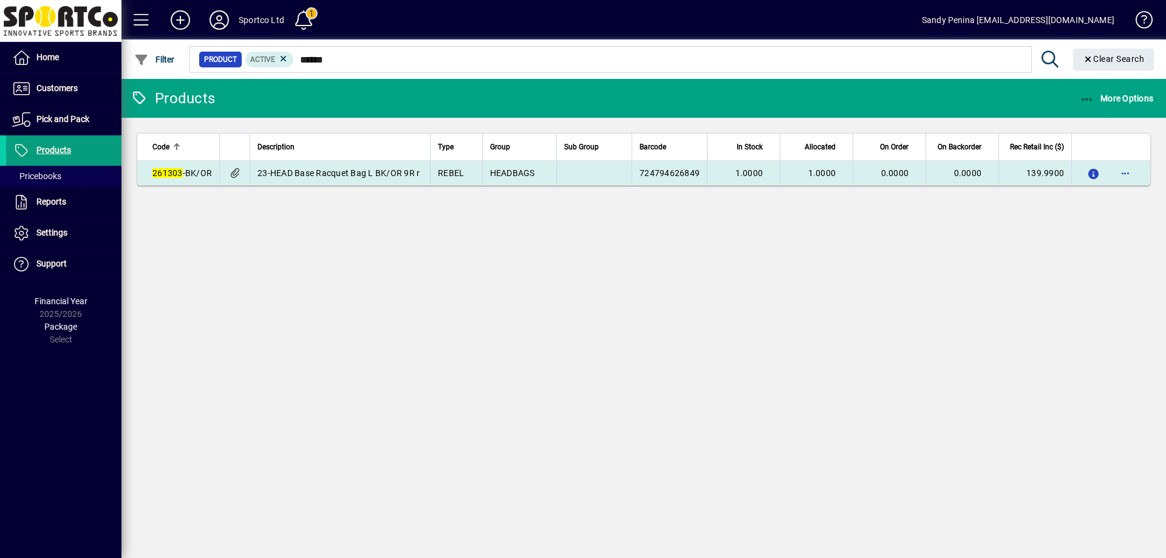
click at [450, 180] on td "REBEL" at bounding box center [456, 173] width 52 height 24
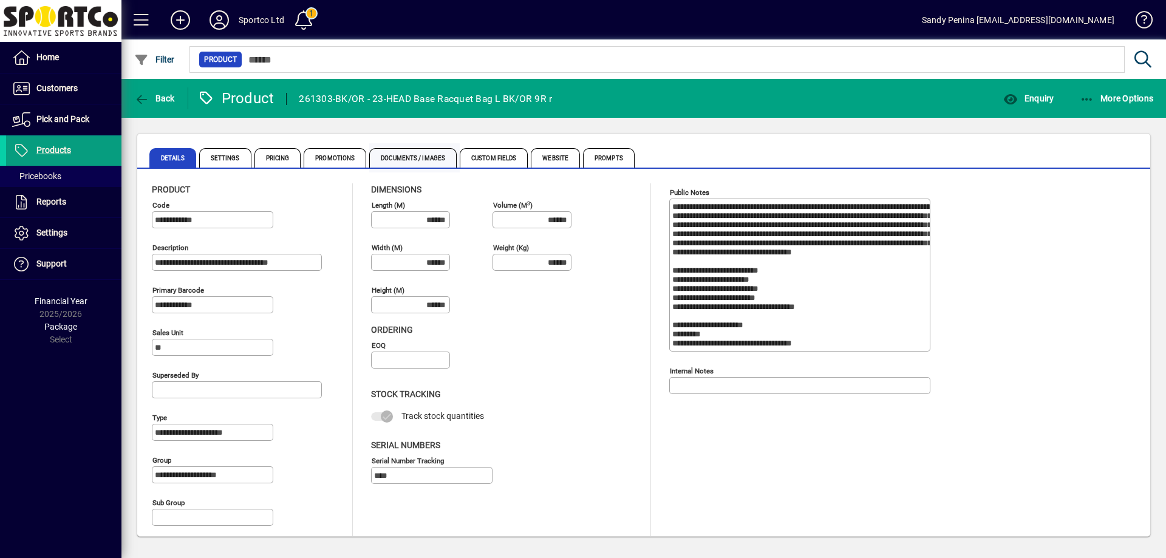
click at [394, 164] on span "Documents / Images" at bounding box center [412, 157] width 87 height 19
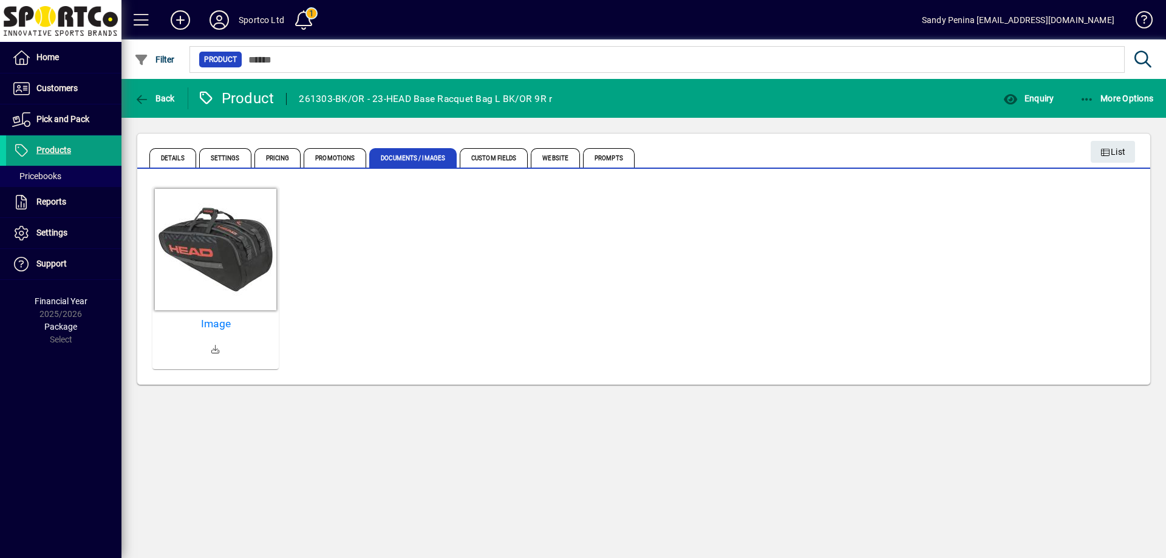
click at [137, 276] on mat-card "Details Settings Pricing Promotions Documents / Images Custom Fields Website Pr…" at bounding box center [644, 259] width 1014 height 252
click at [204, 278] on div at bounding box center [215, 249] width 126 height 126
click at [222, 321] on h5 "Image" at bounding box center [215, 324] width 117 height 13
click at [222, 296] on div at bounding box center [215, 249] width 126 height 126
click at [210, 330] on mat-card-actions "Image" at bounding box center [215, 341] width 126 height 56
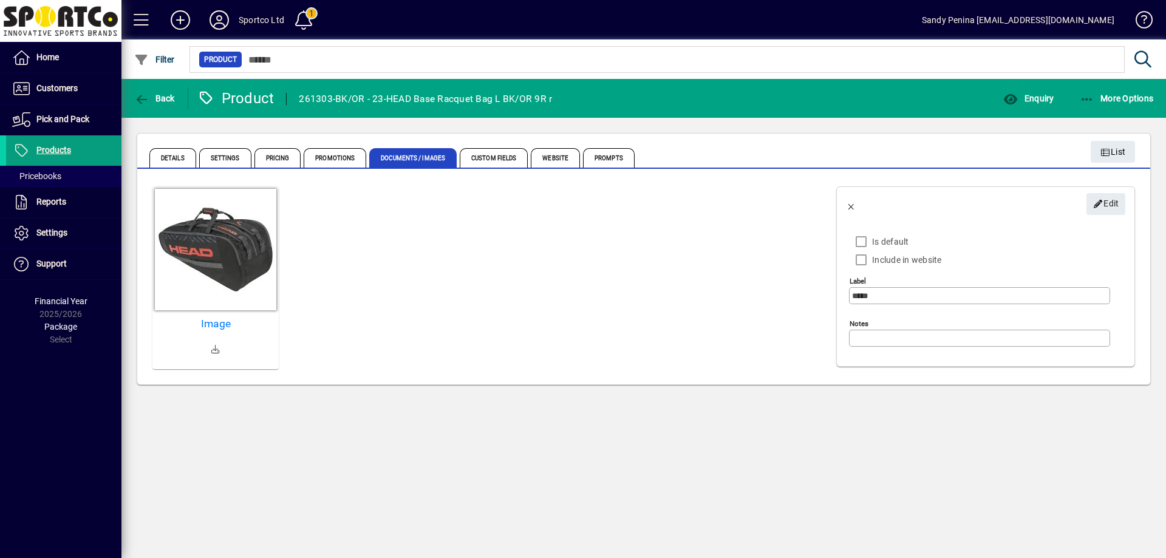
click at [224, 323] on h5 "Image" at bounding box center [215, 324] width 117 height 13
click at [176, 93] on span "button" at bounding box center [154, 98] width 47 height 29
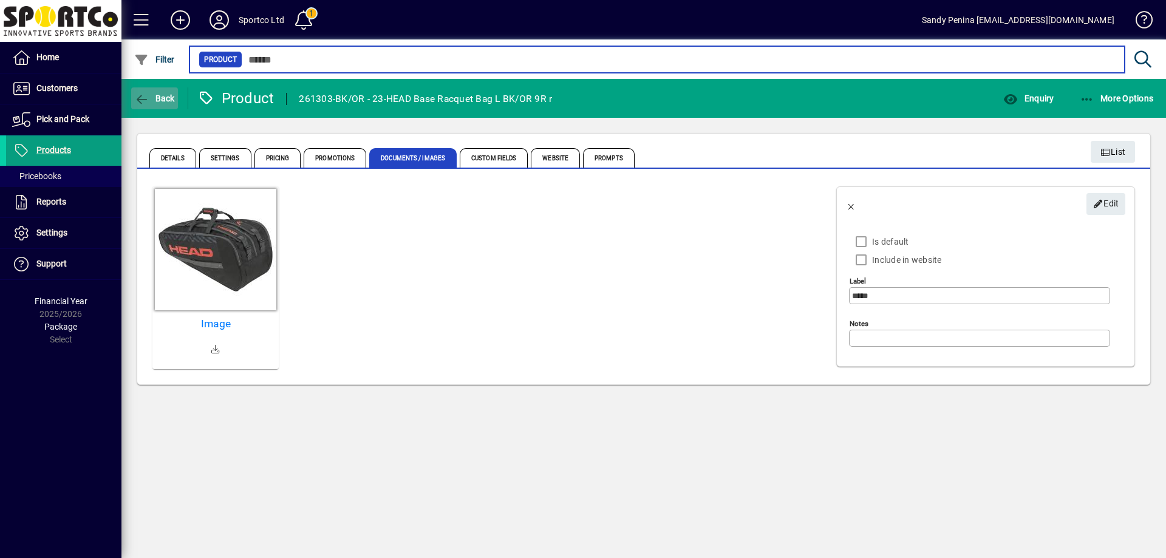
type input "******"
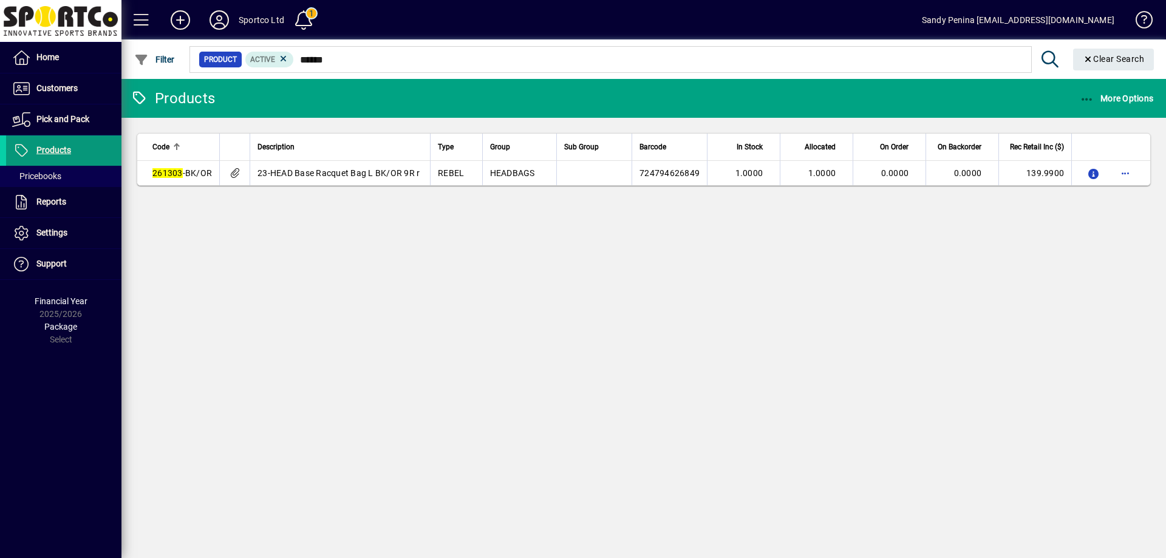
click at [61, 147] on span "Products" at bounding box center [53, 150] width 35 height 10
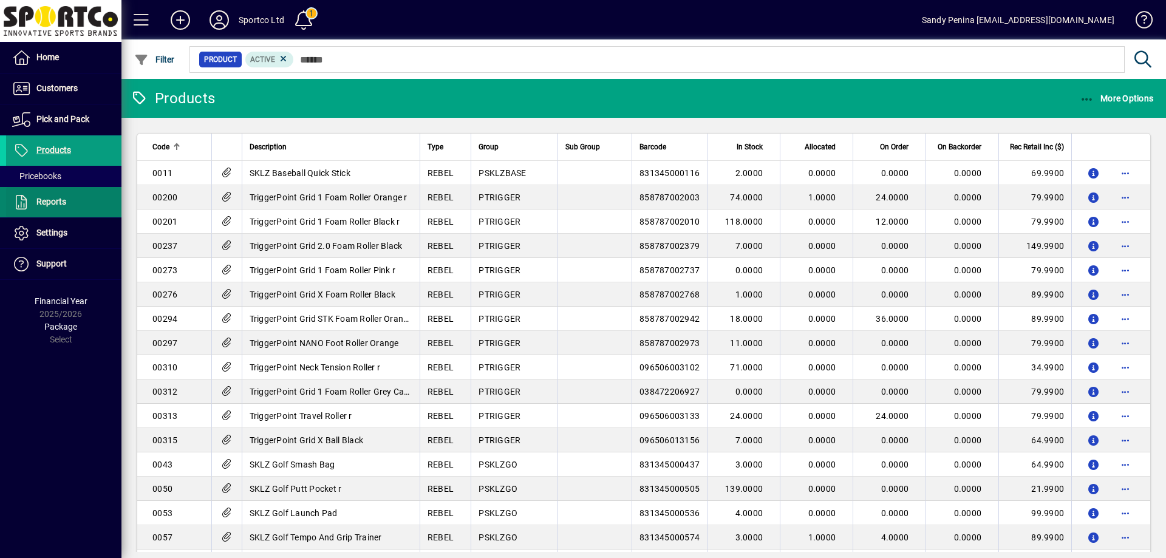
click at [62, 193] on span at bounding box center [63, 202] width 115 height 29
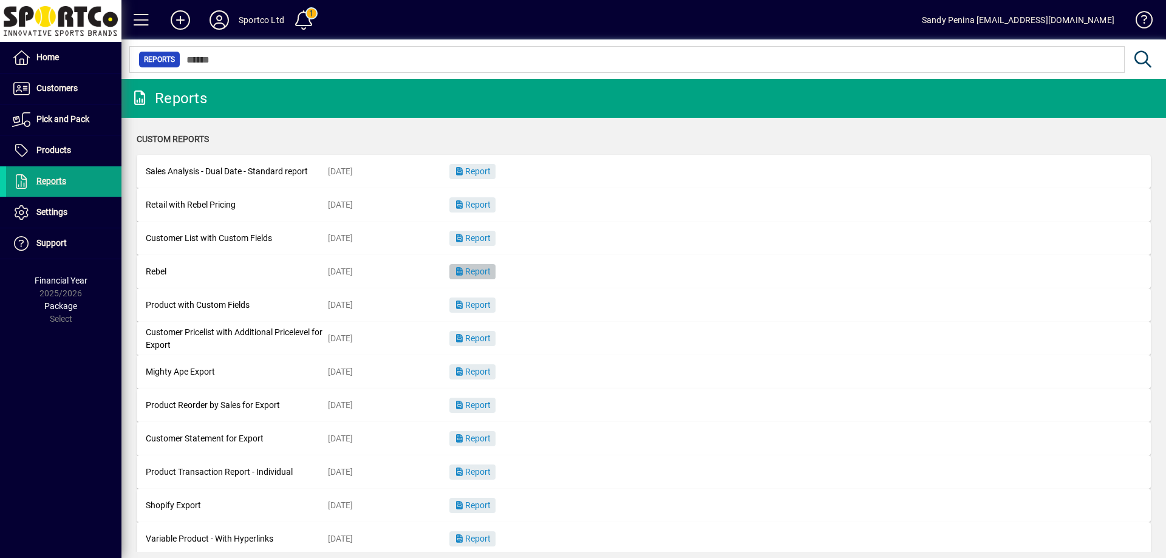
click at [487, 268] on span "Report" at bounding box center [472, 272] width 36 height 10
click at [35, 157] on span "Products" at bounding box center [38, 150] width 65 height 15
